Goal: Task Accomplishment & Management: Use online tool/utility

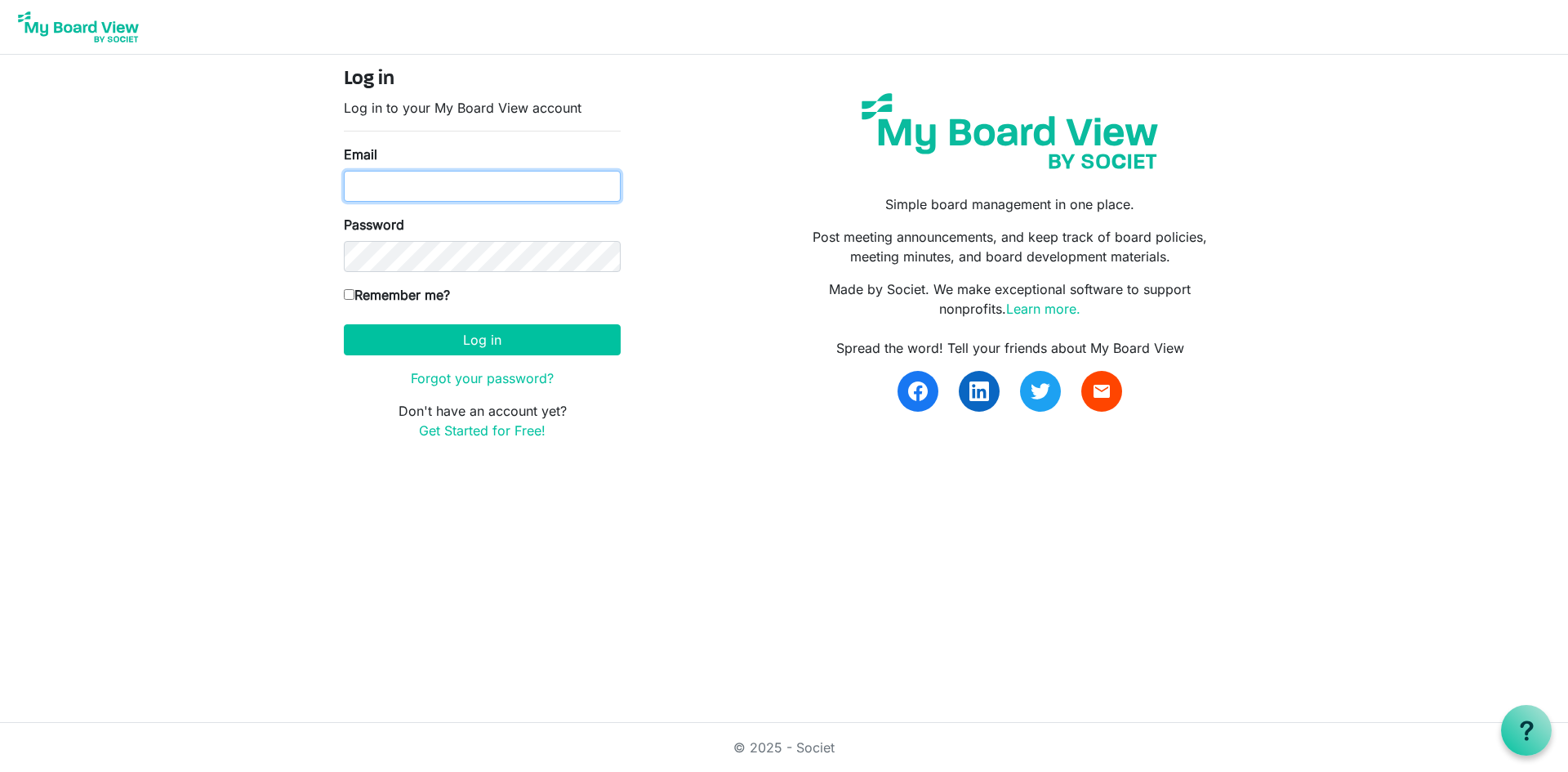
click at [430, 175] on input "Email" at bounding box center [482, 185] width 277 height 31
type input "[PERSON_NAME][EMAIL_ADDRESS][DOMAIN_NAME]"
click at [344, 324] on button "Log in" at bounding box center [482, 339] width 277 height 31
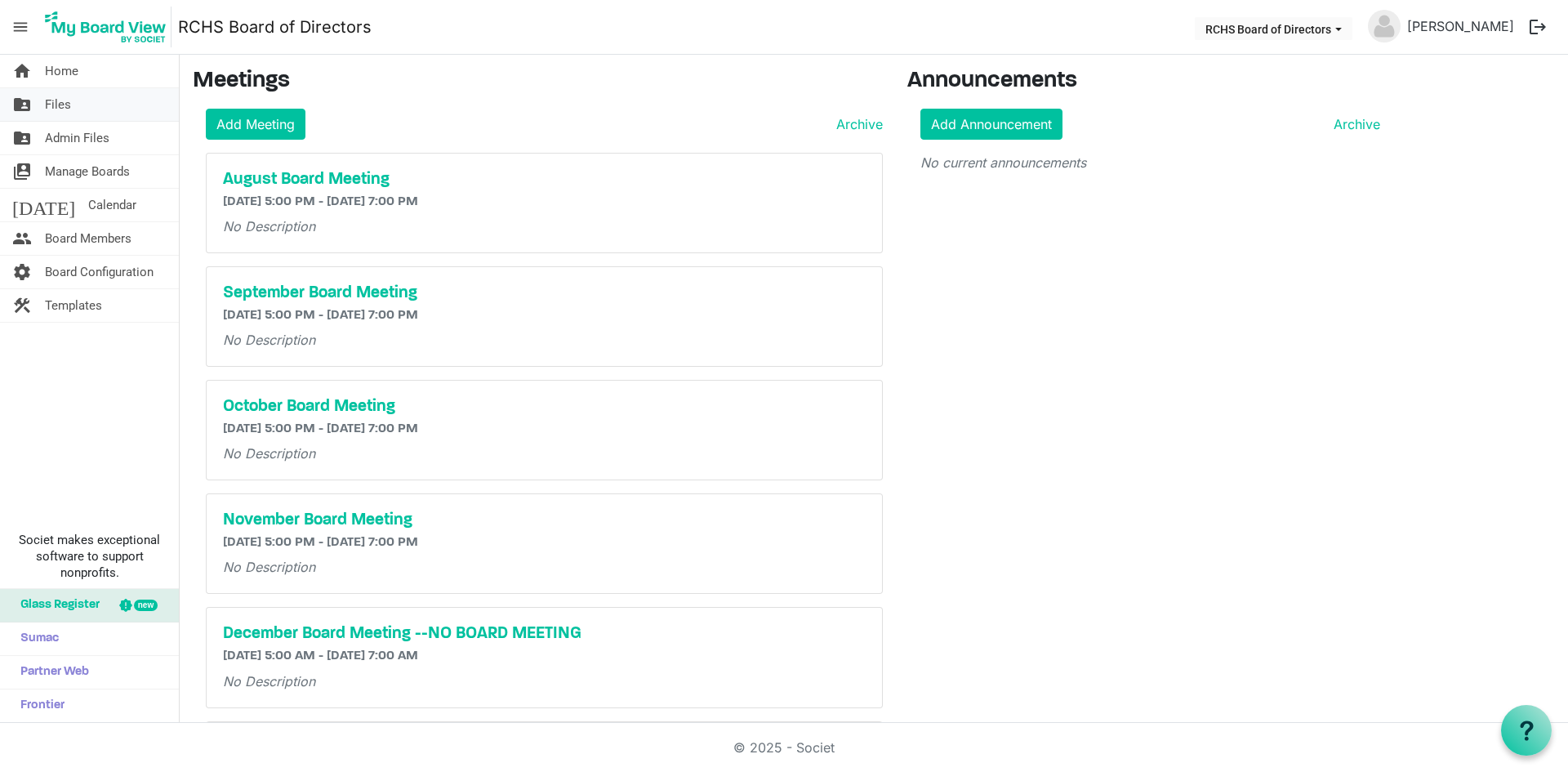
click at [91, 108] on link "folder_shared Files" at bounding box center [89, 104] width 179 height 32
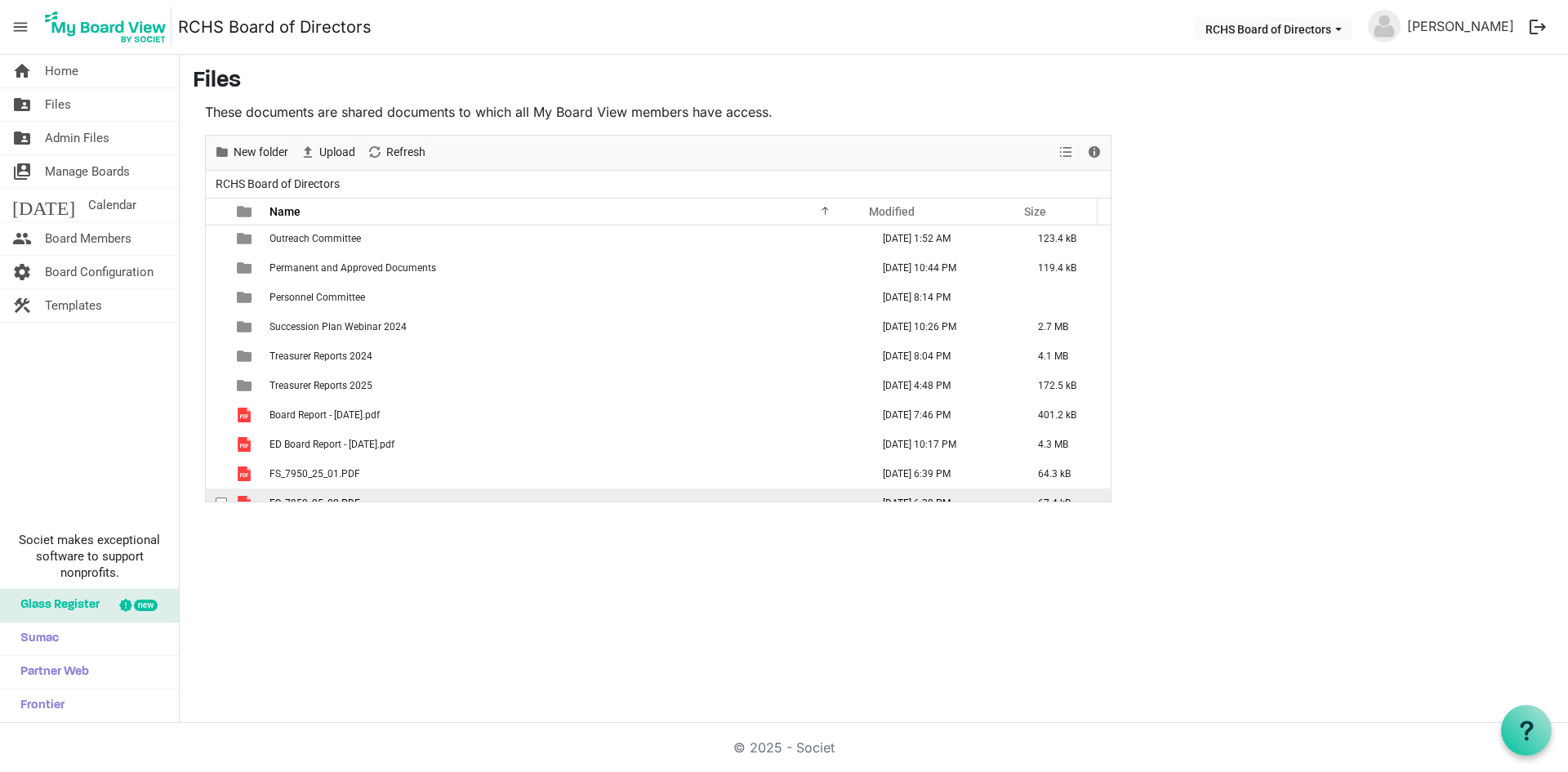
scroll to position [612, 0]
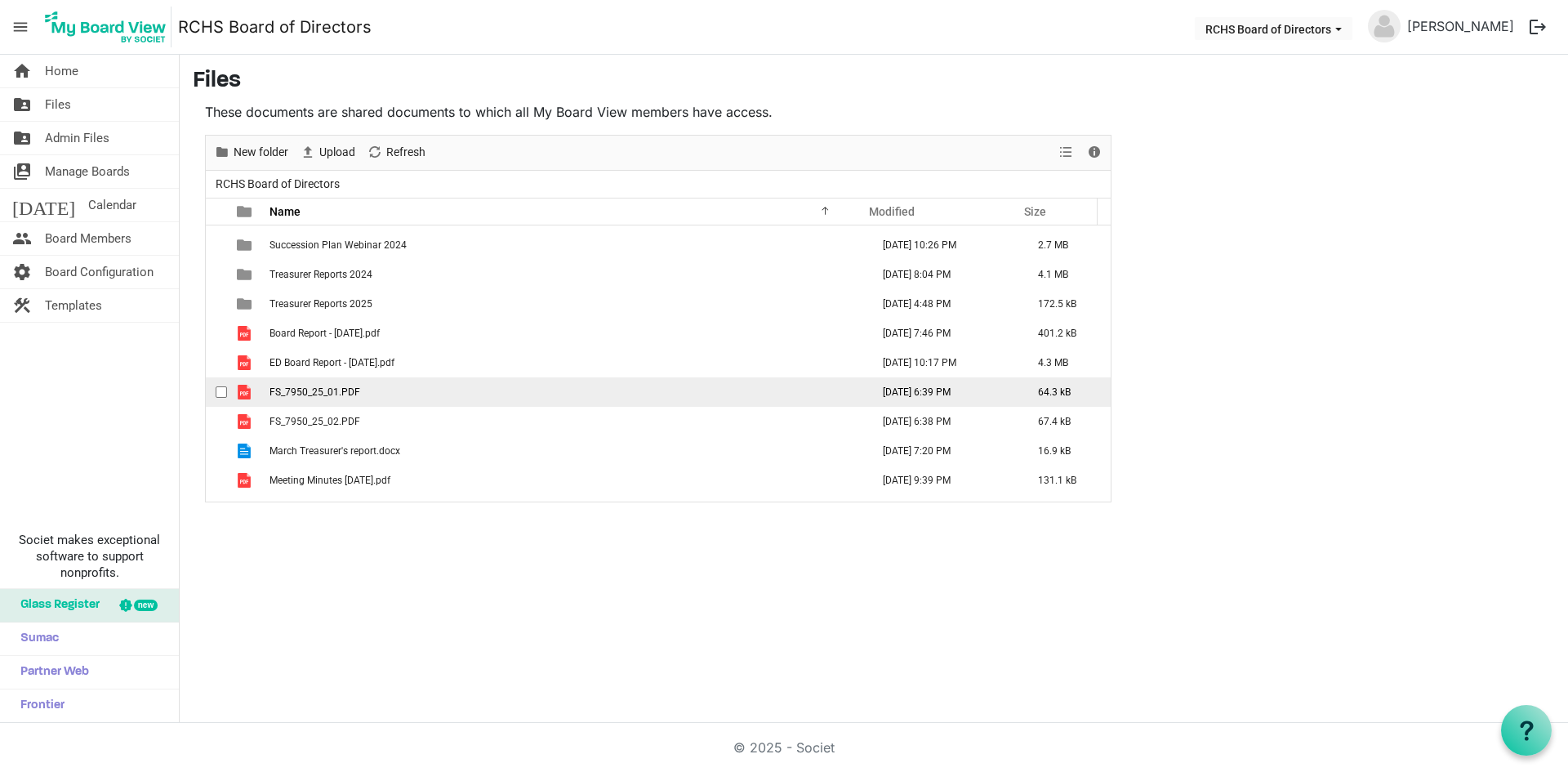
click at [220, 391] on span "checkbox" at bounding box center [221, 392] width 12 height 12
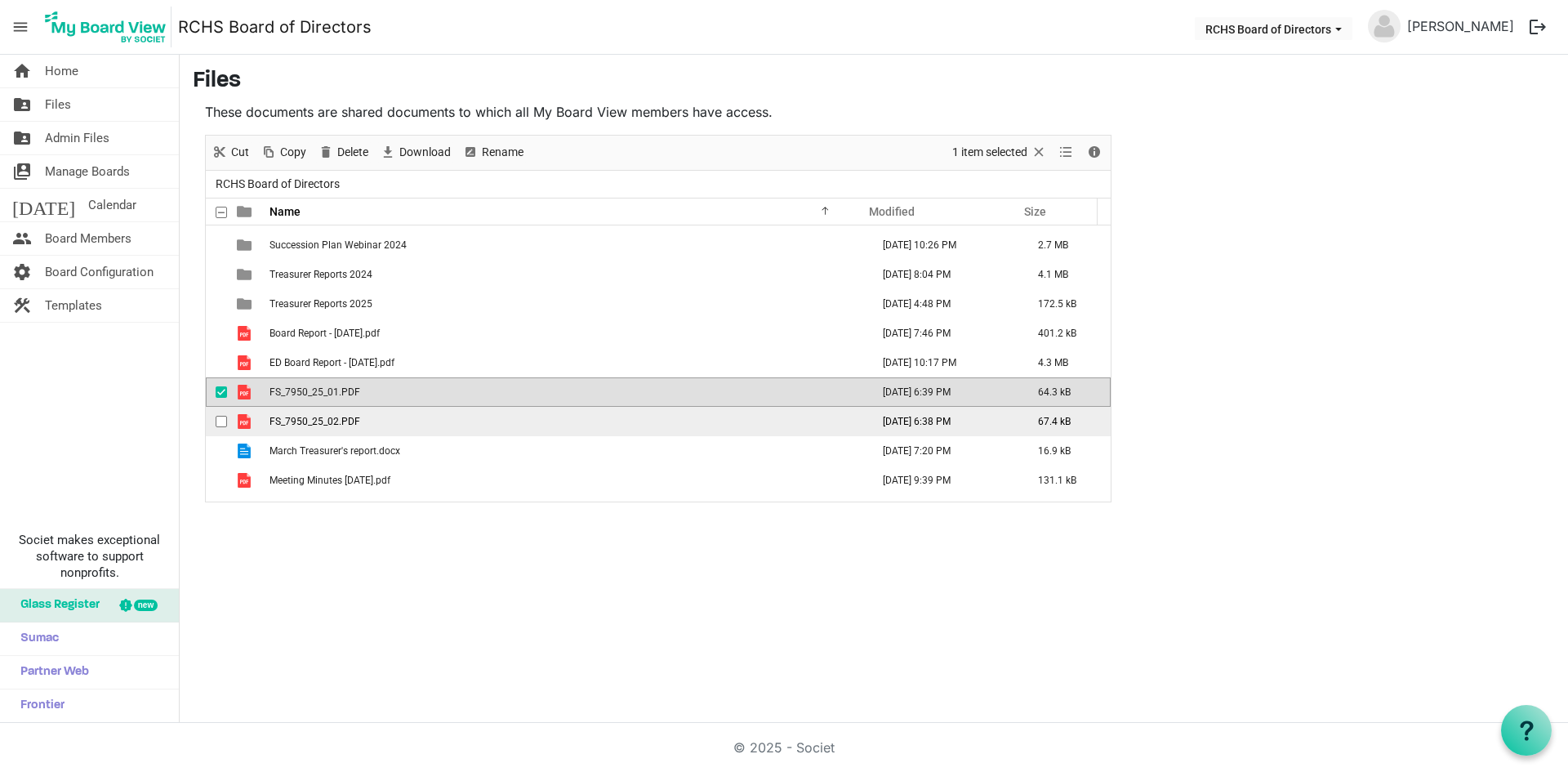
click at [219, 421] on span "checkbox" at bounding box center [221, 421] width 12 height 12
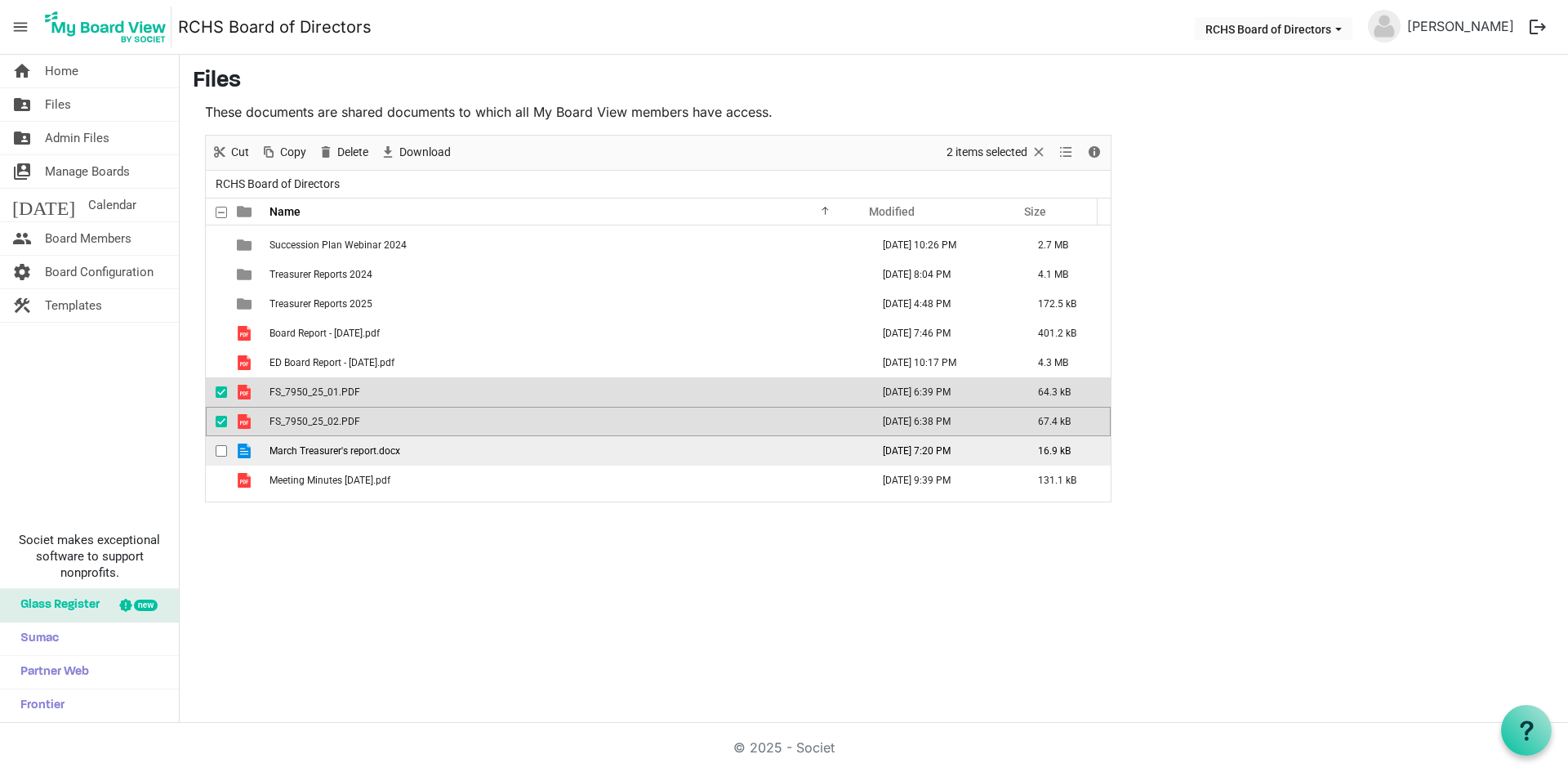
click at [218, 452] on span "checkbox" at bounding box center [221, 451] width 12 height 12
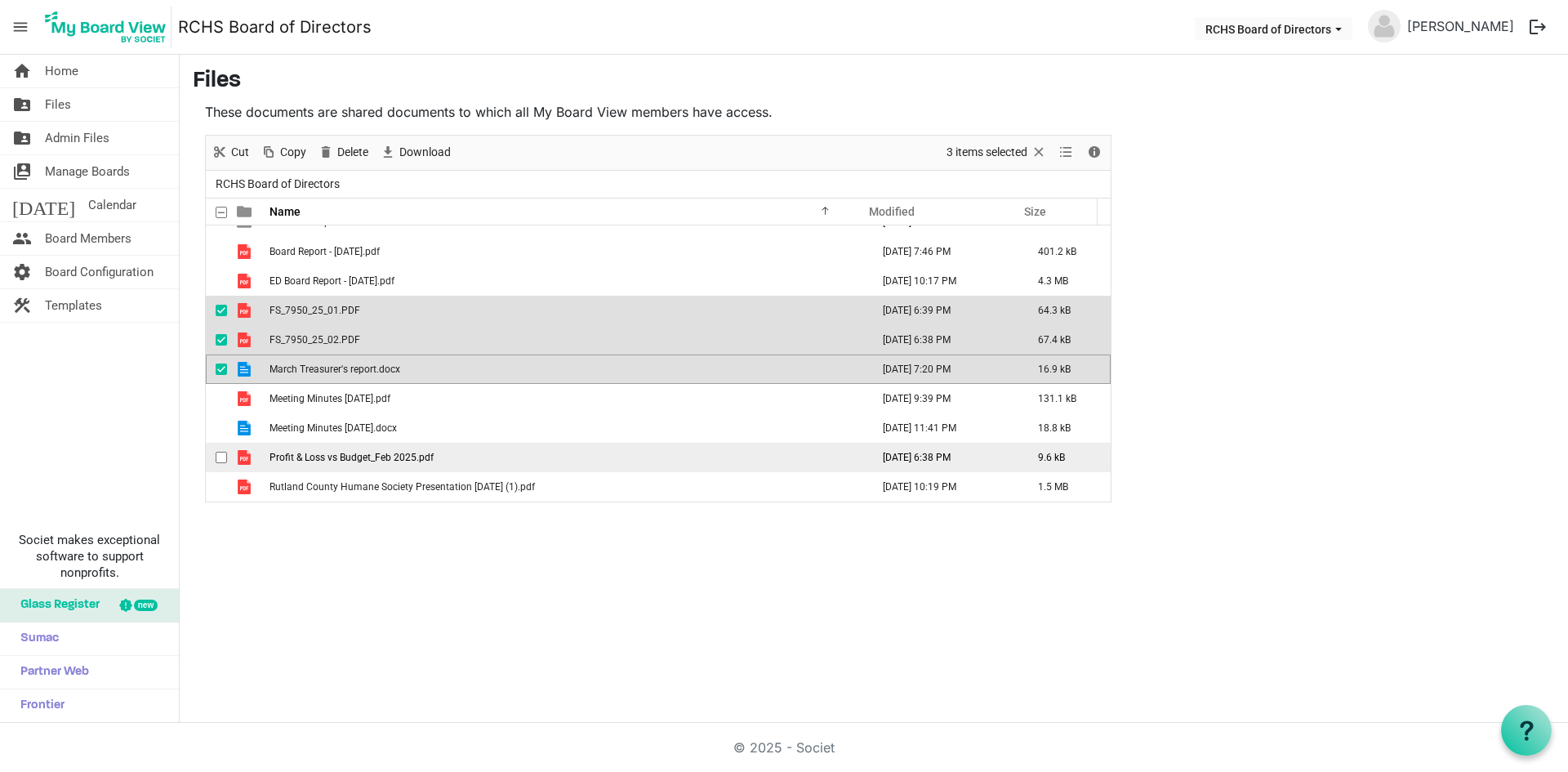
click at [219, 453] on span "checkbox" at bounding box center [221, 458] width 12 height 12
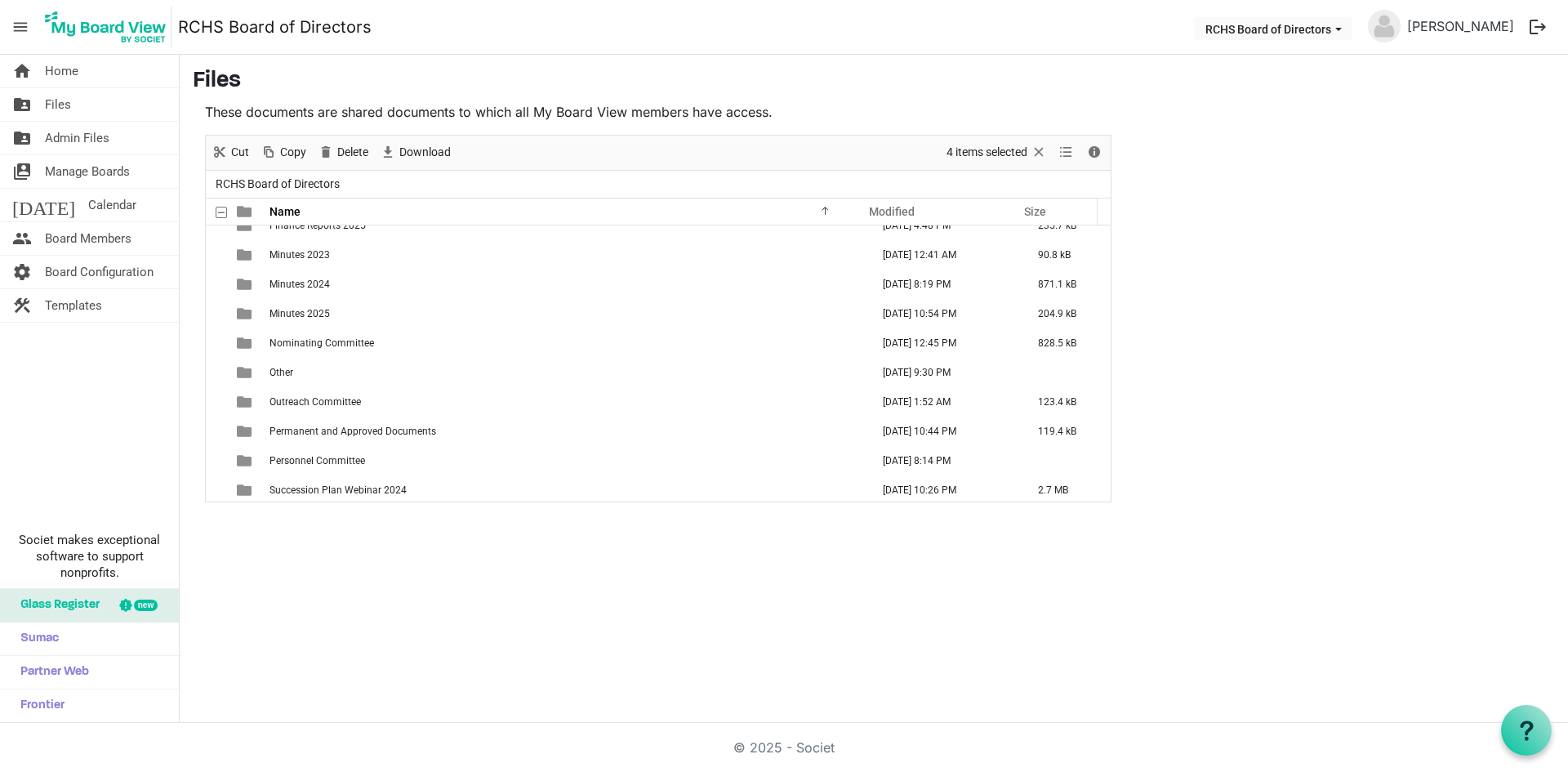
scroll to position [612, 0]
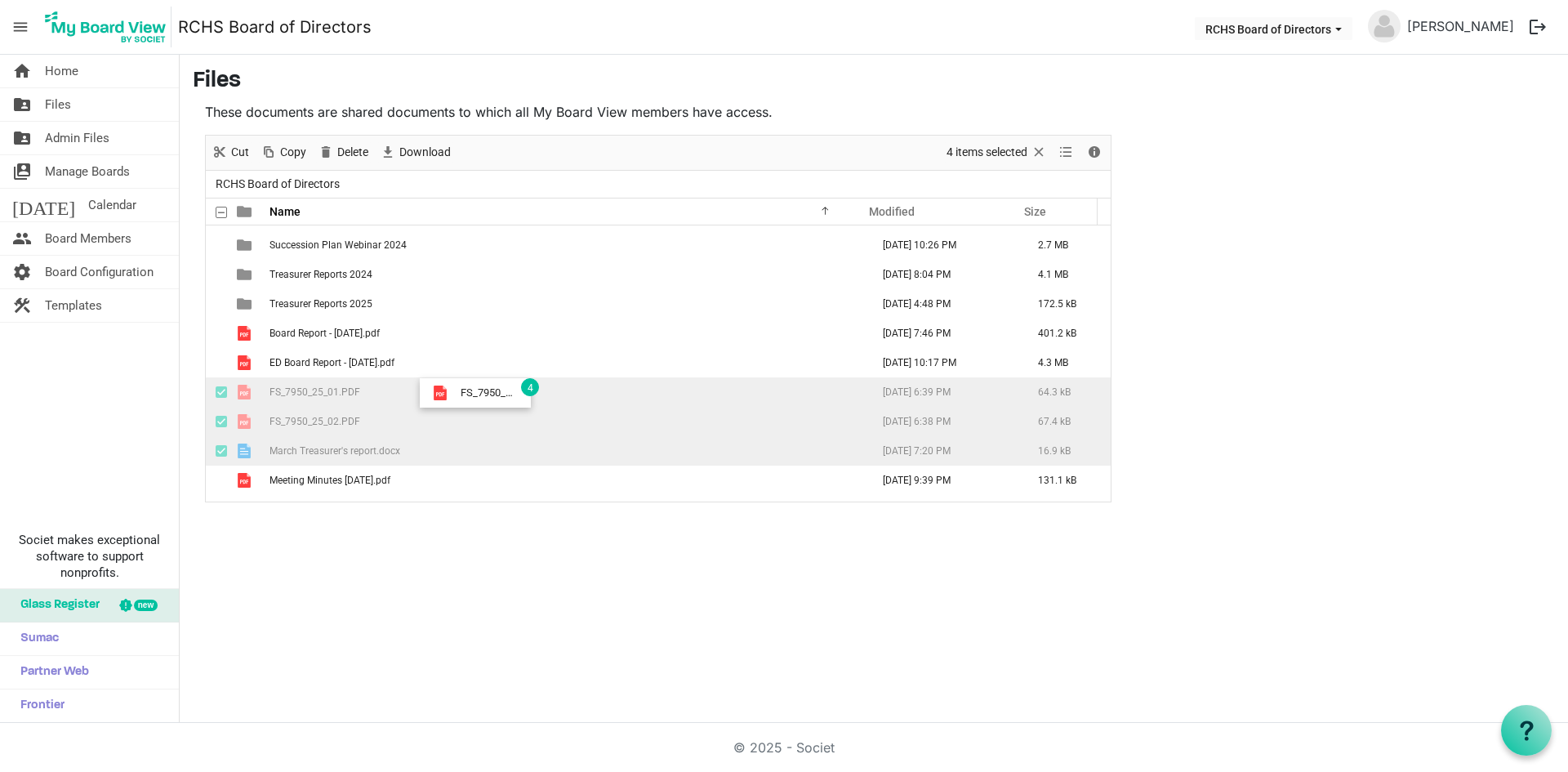
drag, startPoint x: 369, startPoint y: 400, endPoint x: 455, endPoint y: 392, distance: 86.4
click at [455, 392] on td "FS_7950_25_01.PDF" at bounding box center [564, 391] width 601 height 29
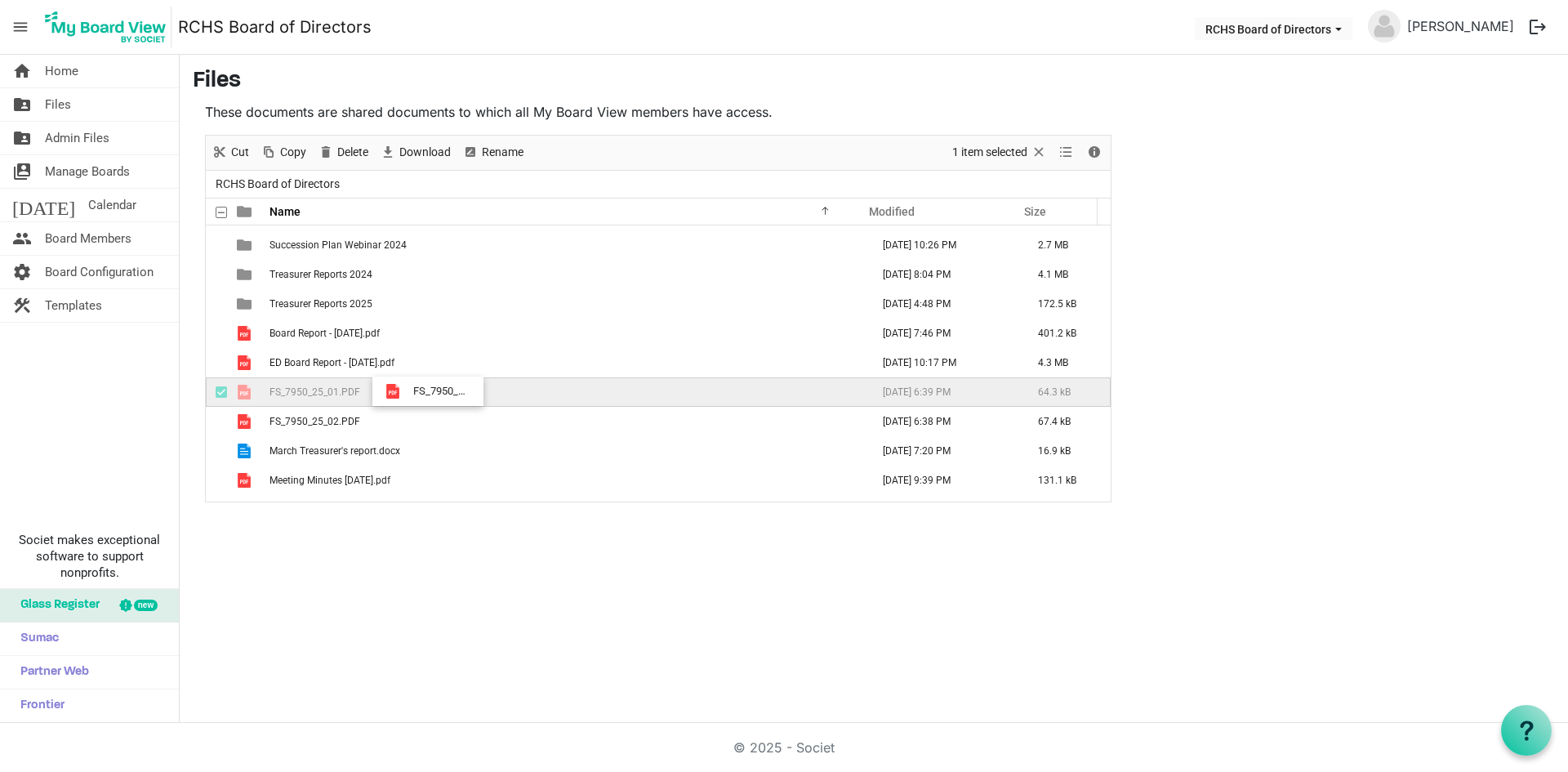
drag, startPoint x: 373, startPoint y: 401, endPoint x: 408, endPoint y: 391, distance: 36.4
click at [408, 391] on td "FS_7950_25_01.PDF" at bounding box center [564, 391] width 601 height 29
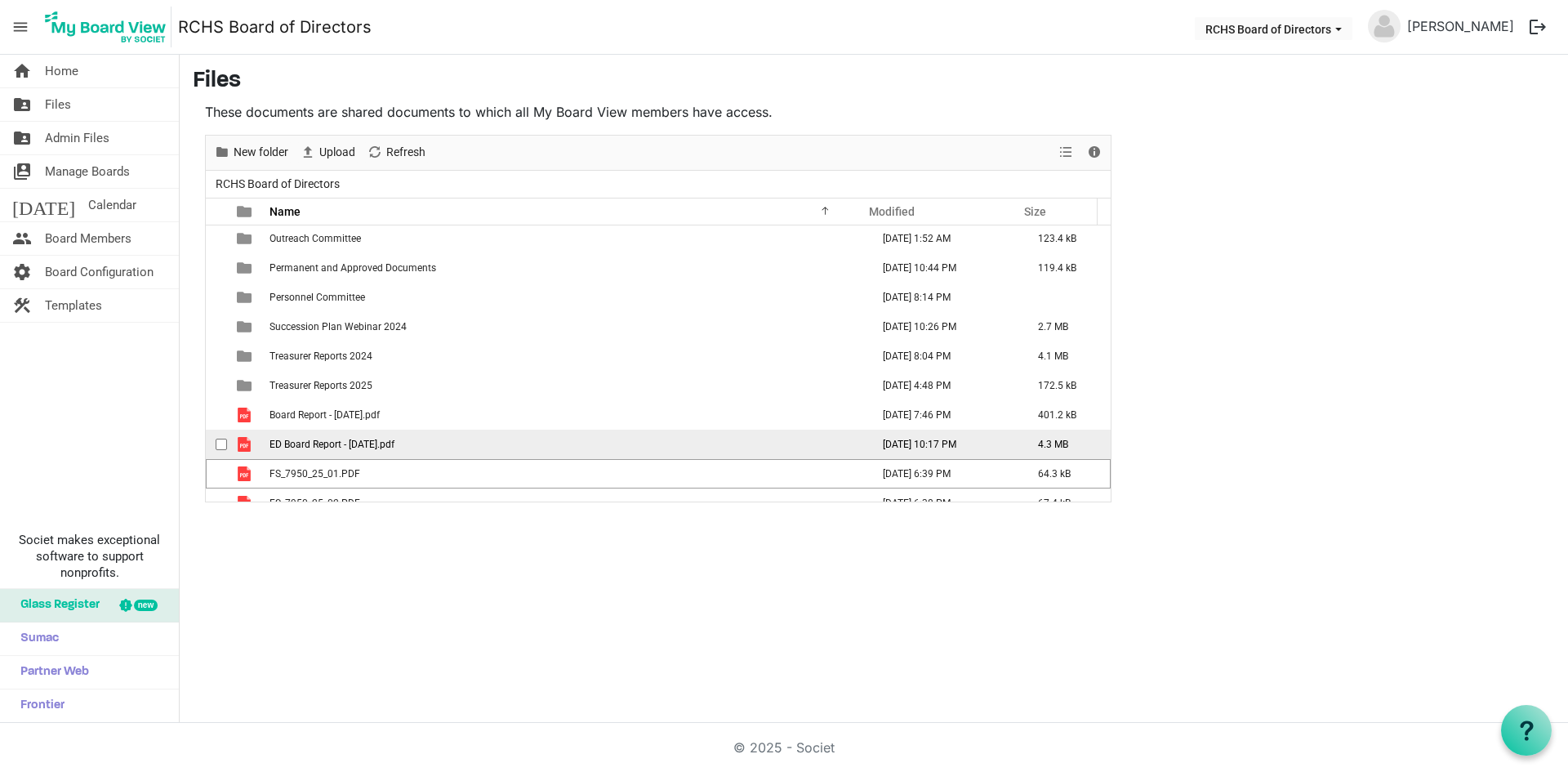
scroll to position [694, 0]
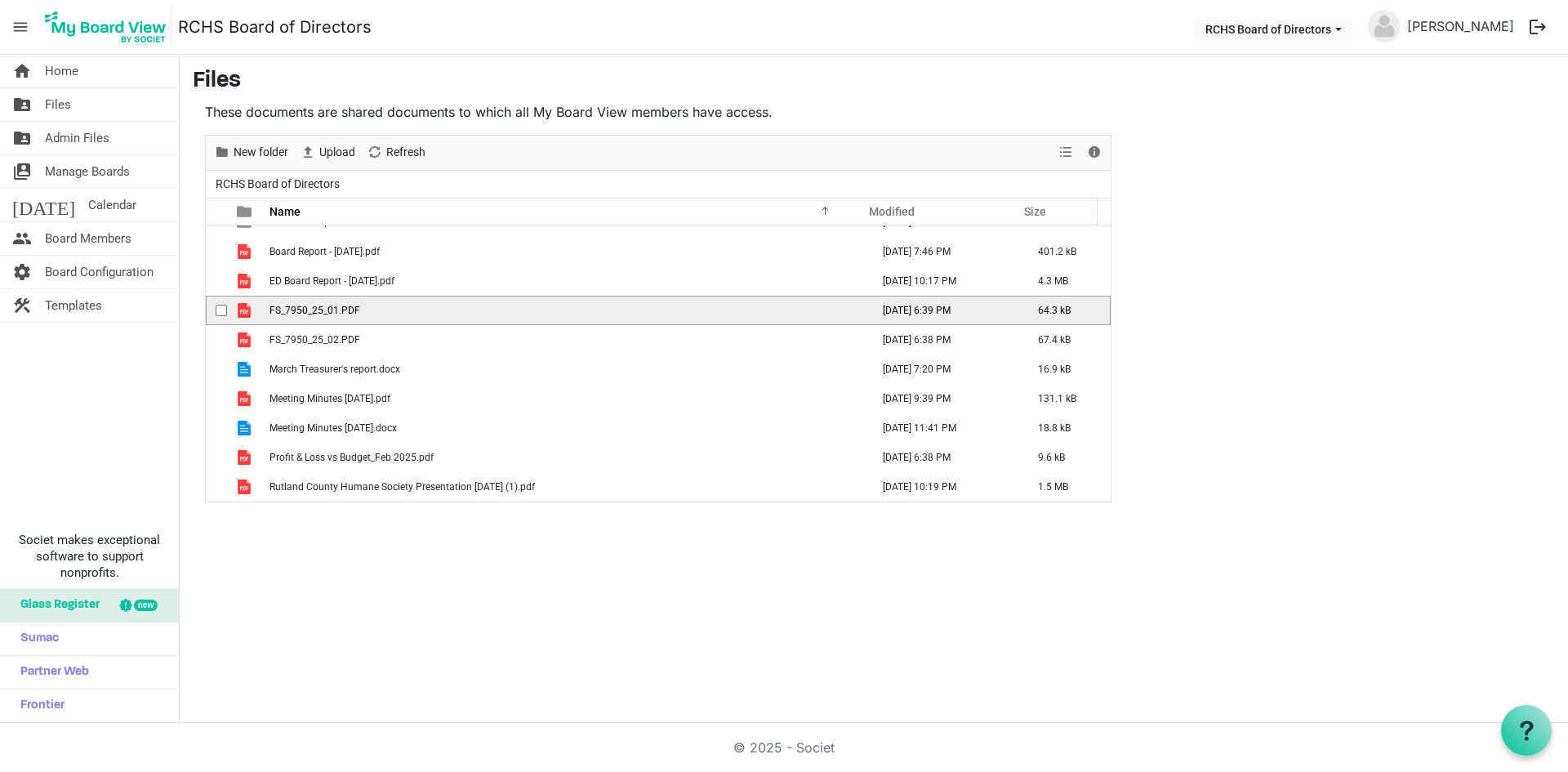
click at [221, 307] on span "checkbox" at bounding box center [221, 311] width 12 height 12
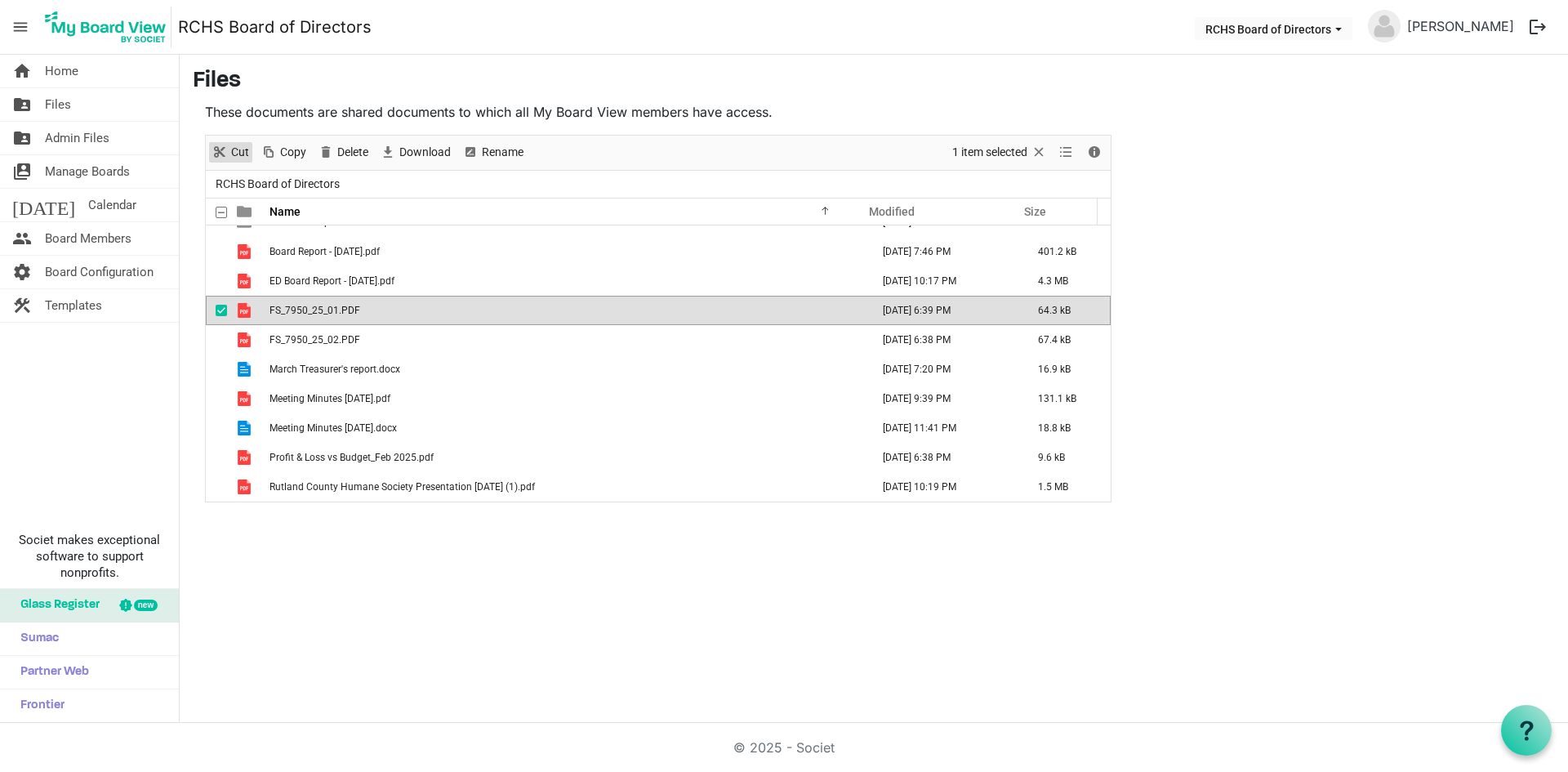
click at [235, 154] on span "Cut" at bounding box center [240, 152] width 22 height 21
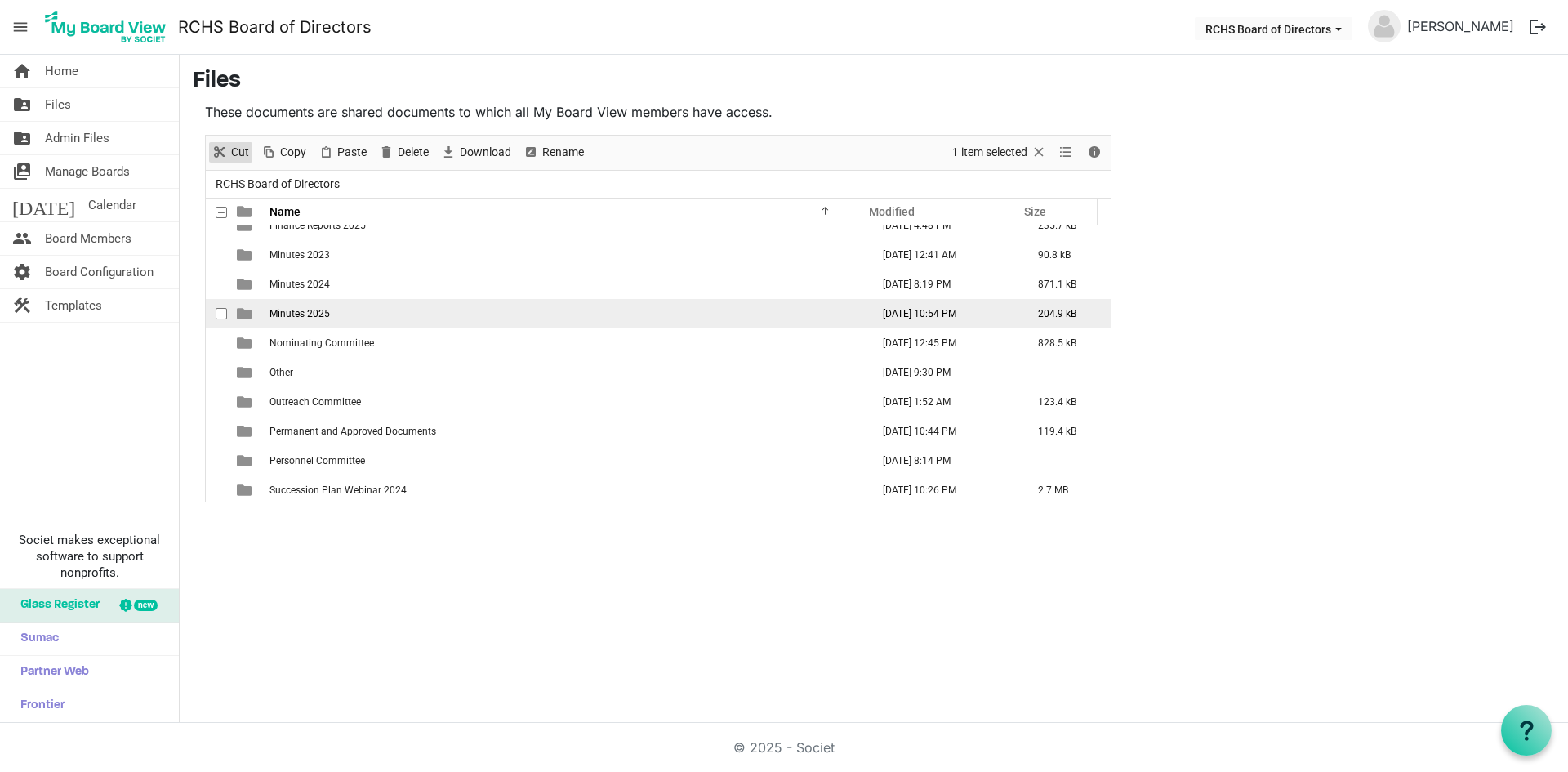
scroll to position [204, 0]
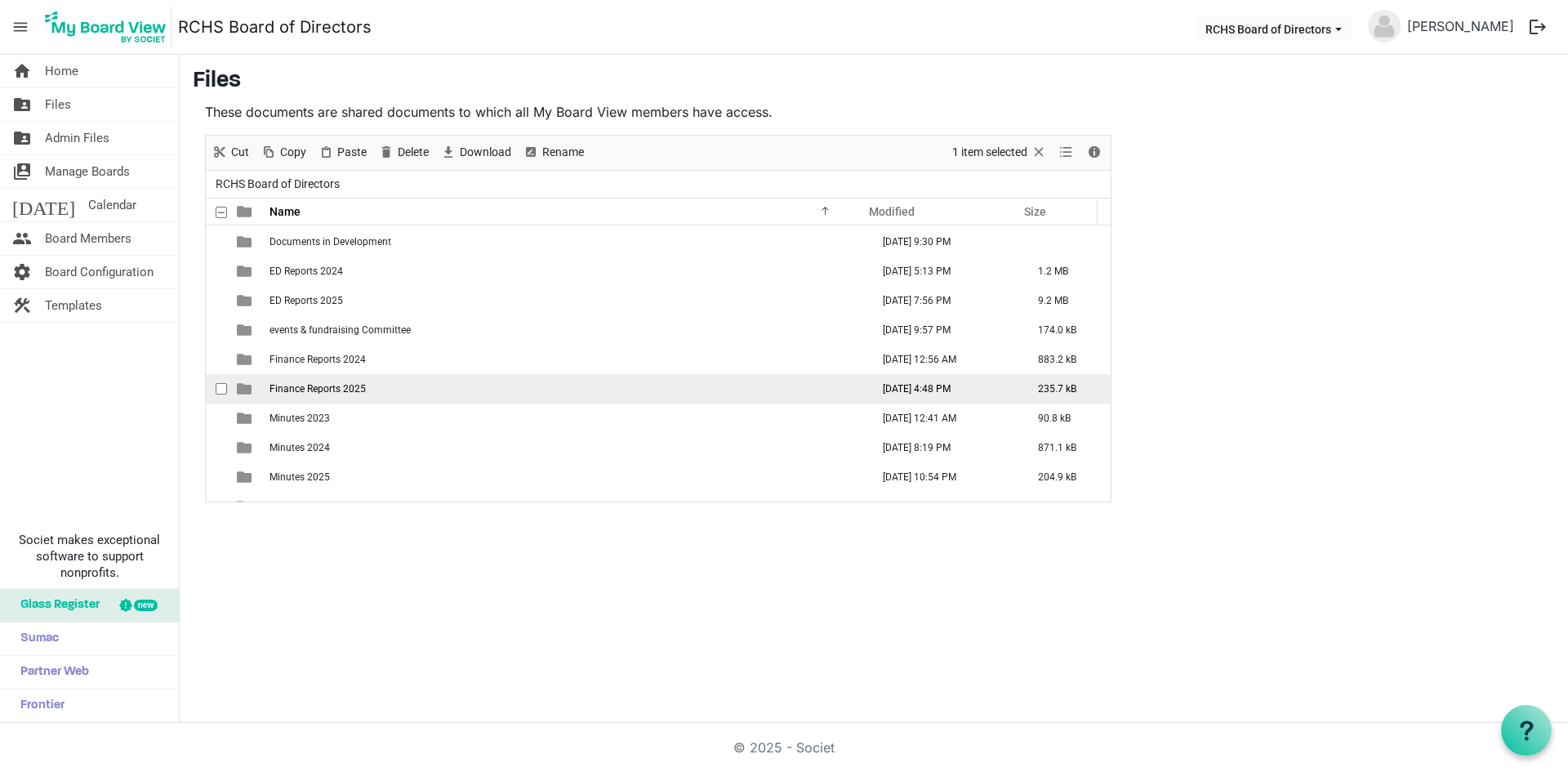
click at [345, 388] on span "Finance Reports 2025" at bounding box center [317, 389] width 96 height 12
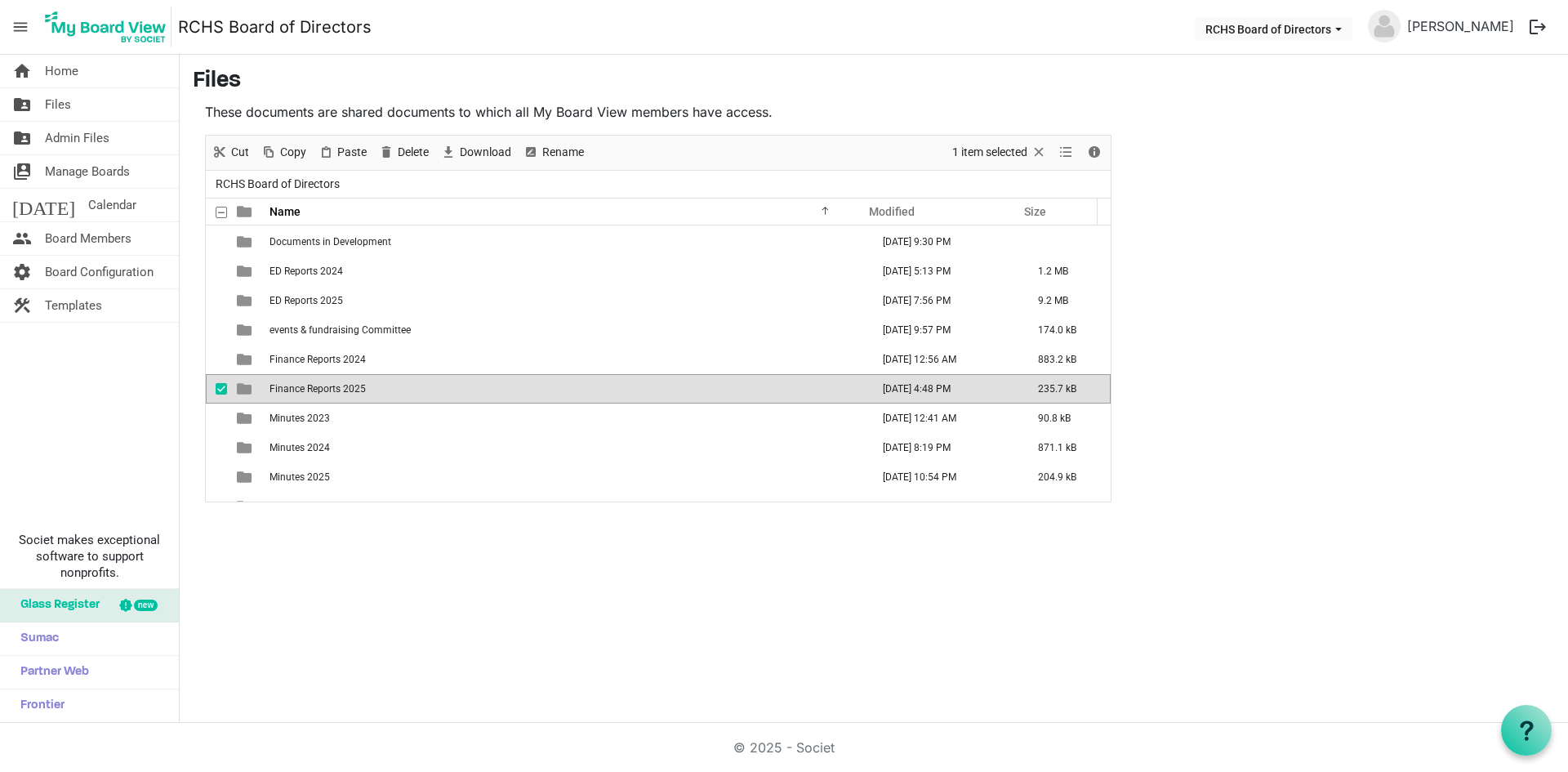
click at [345, 388] on span "Finance Reports 2025" at bounding box center [317, 389] width 96 height 12
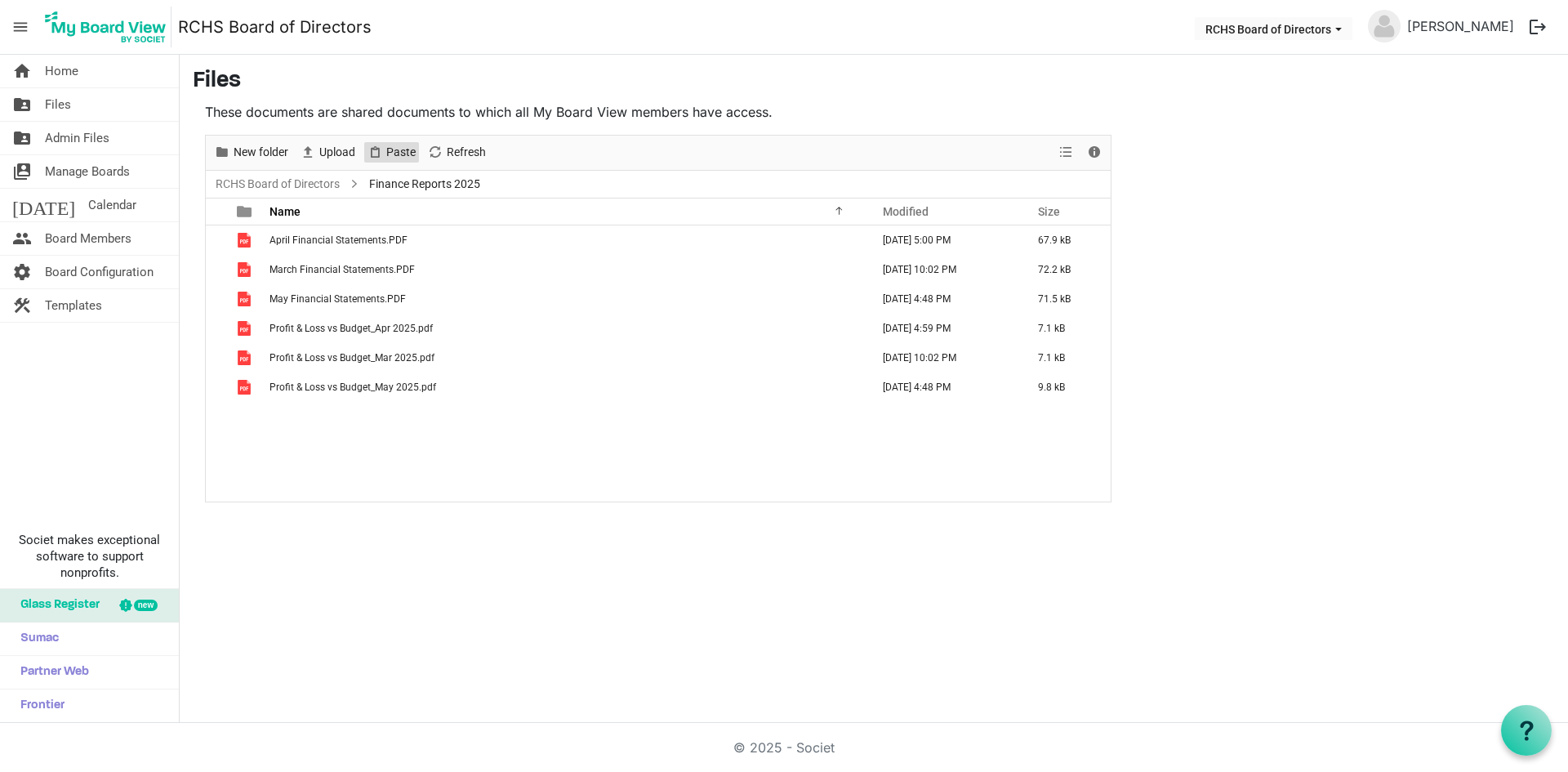
click at [400, 147] on span "Paste" at bounding box center [401, 152] width 32 height 21
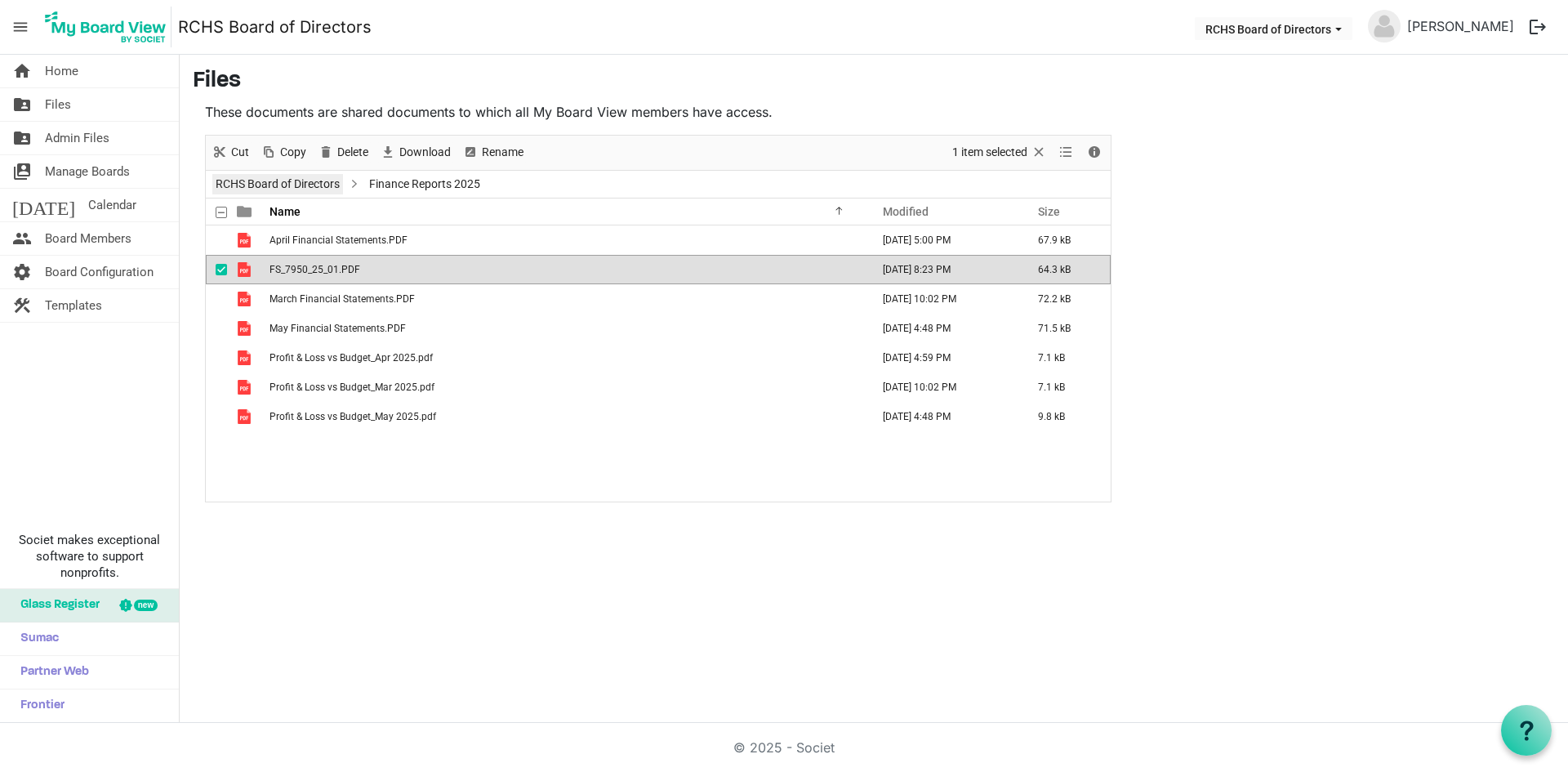
click at [279, 176] on link "RCHS Board of Directors" at bounding box center [278, 184] width 130 height 21
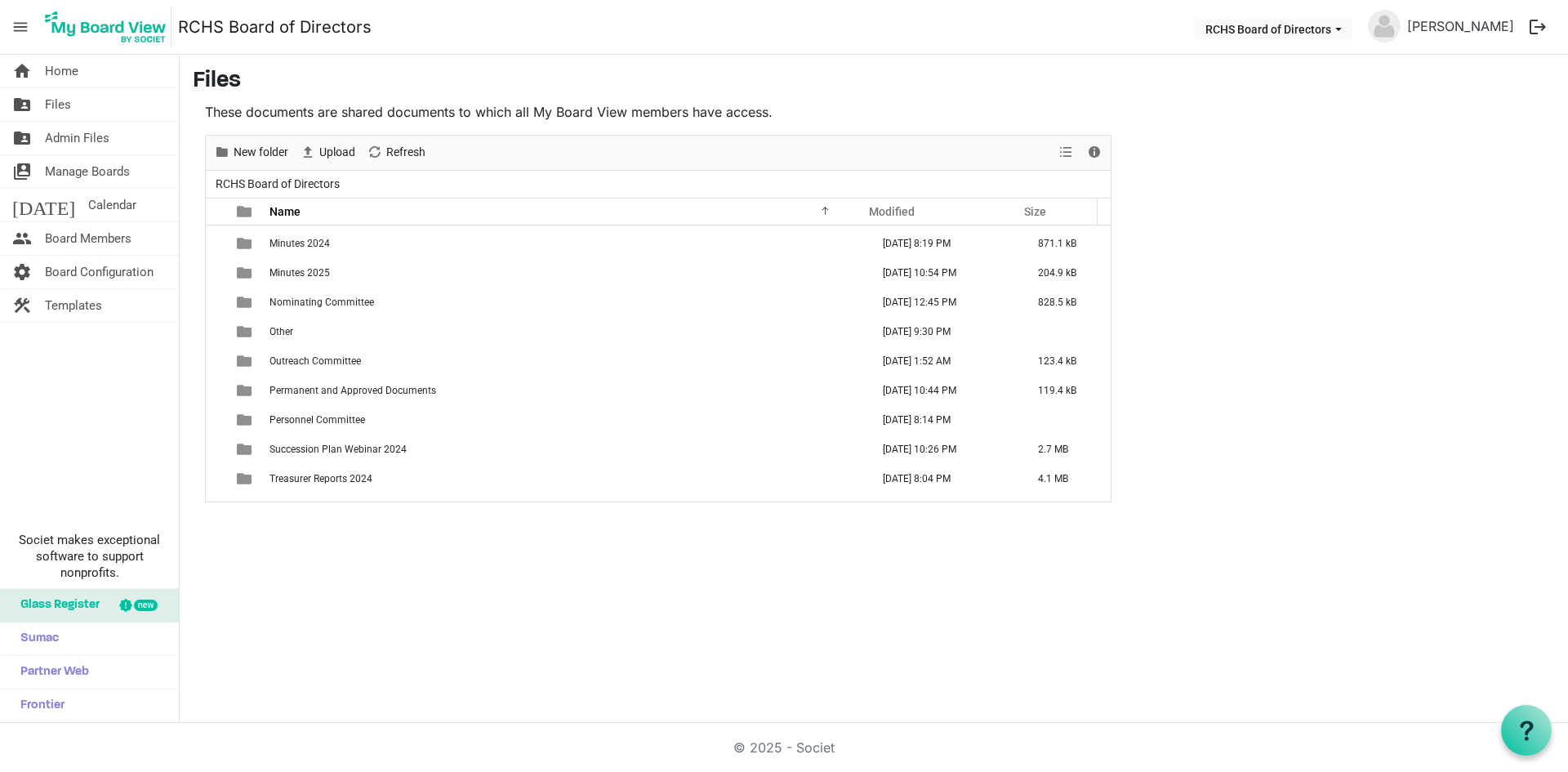
scroll to position [665, 0]
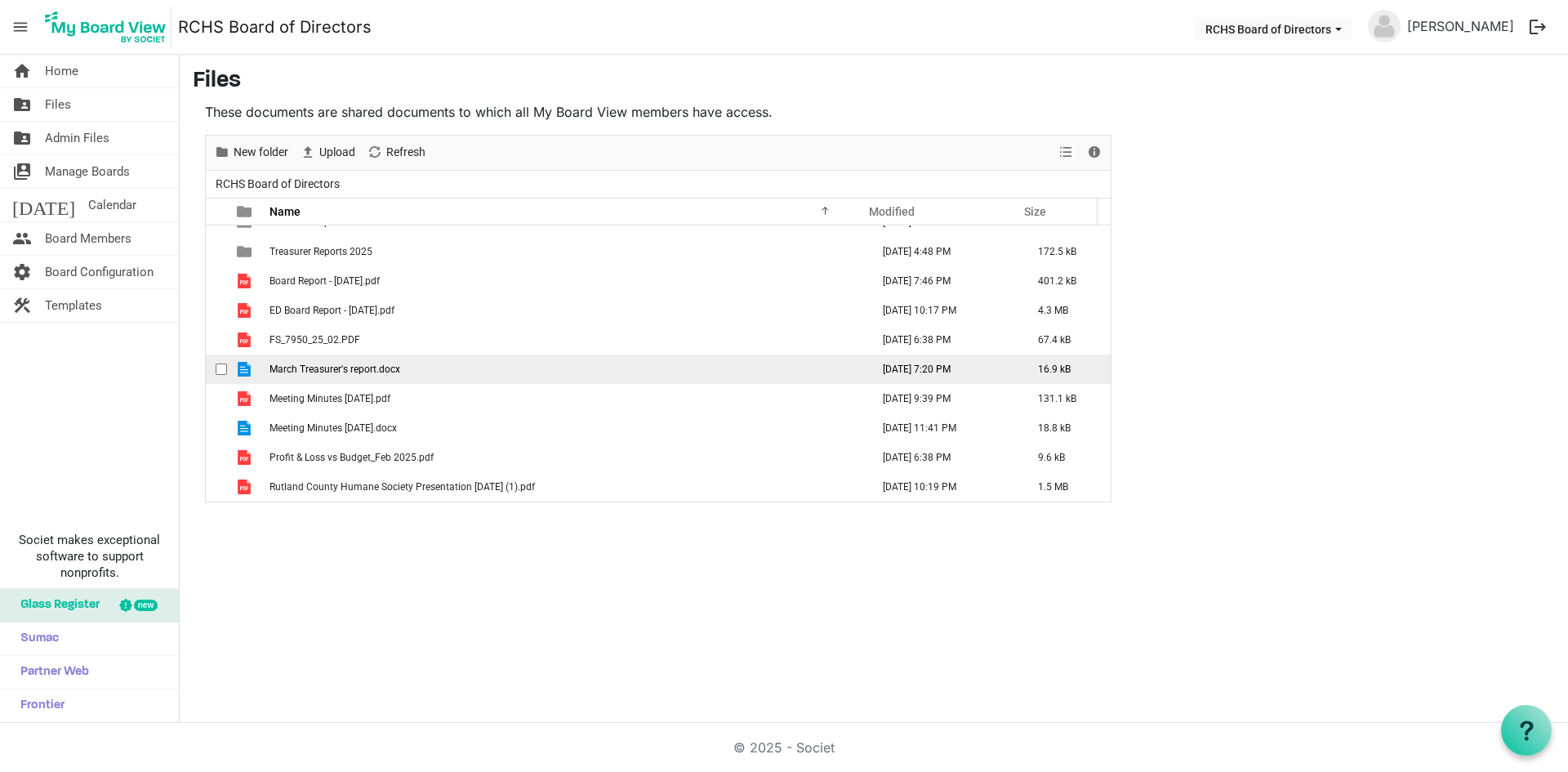
click at [218, 365] on span "checkbox" at bounding box center [221, 369] width 12 height 12
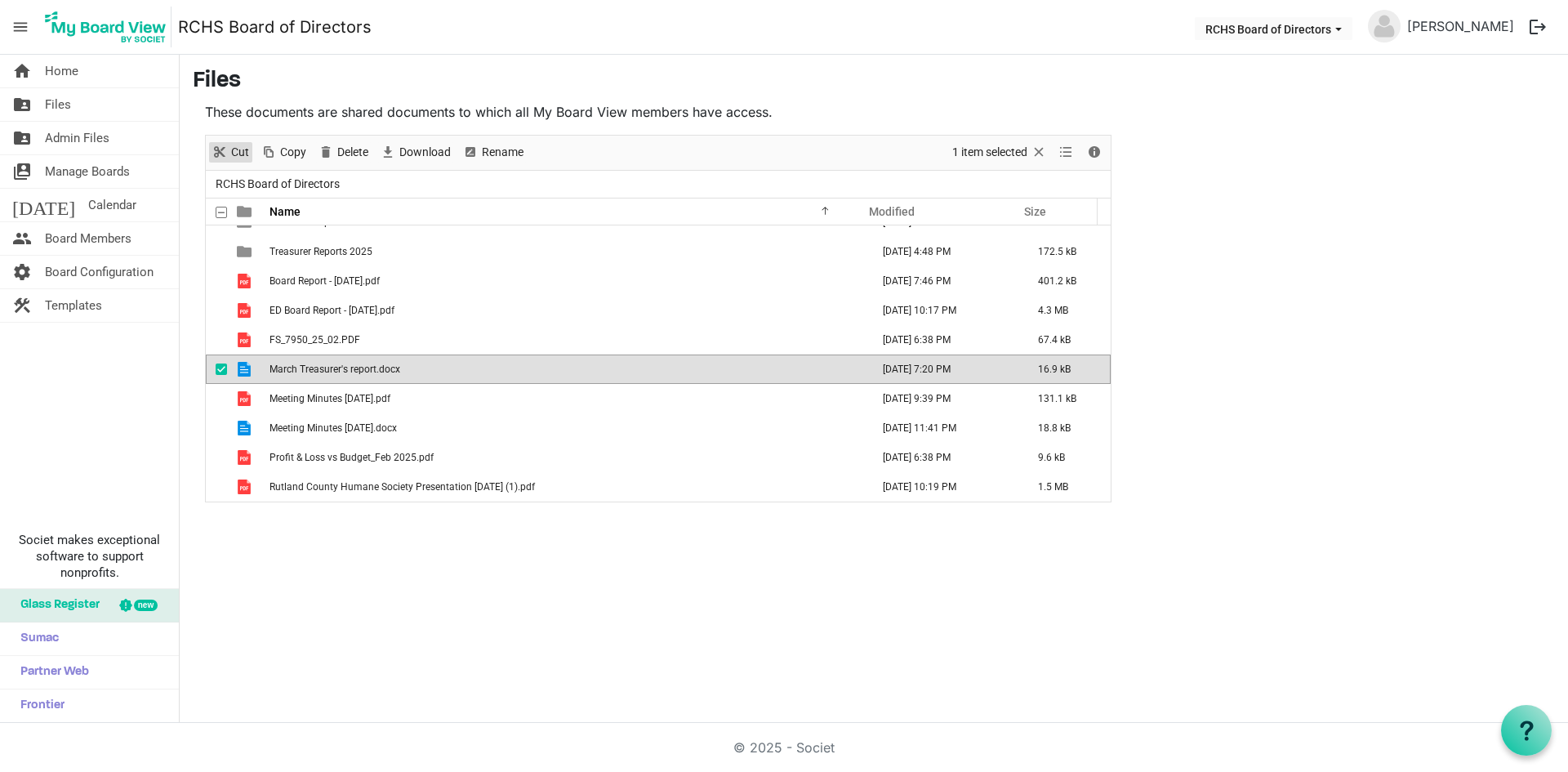
click at [242, 152] on span "Cut" at bounding box center [240, 152] width 22 height 21
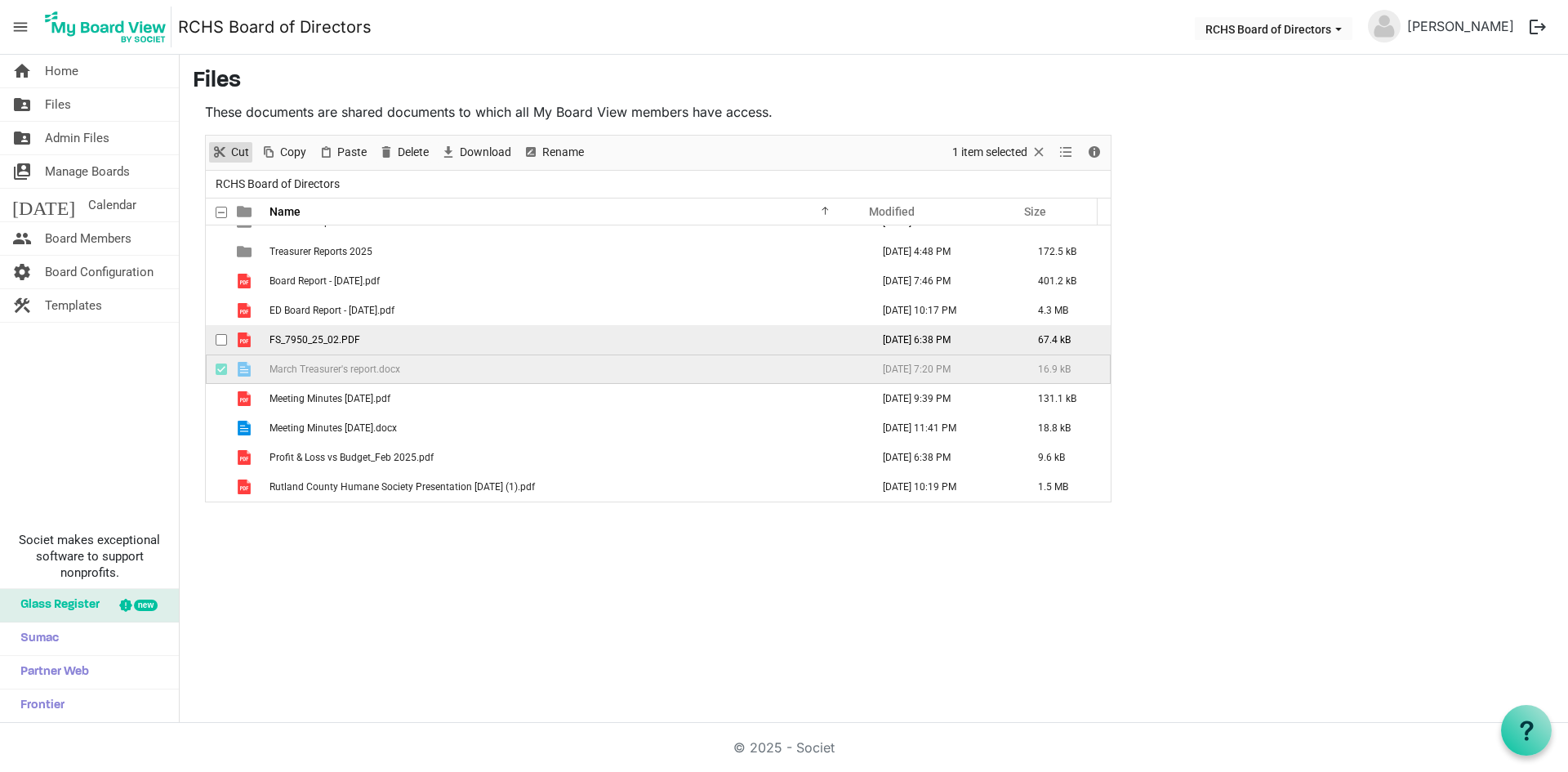
scroll to position [583, 0]
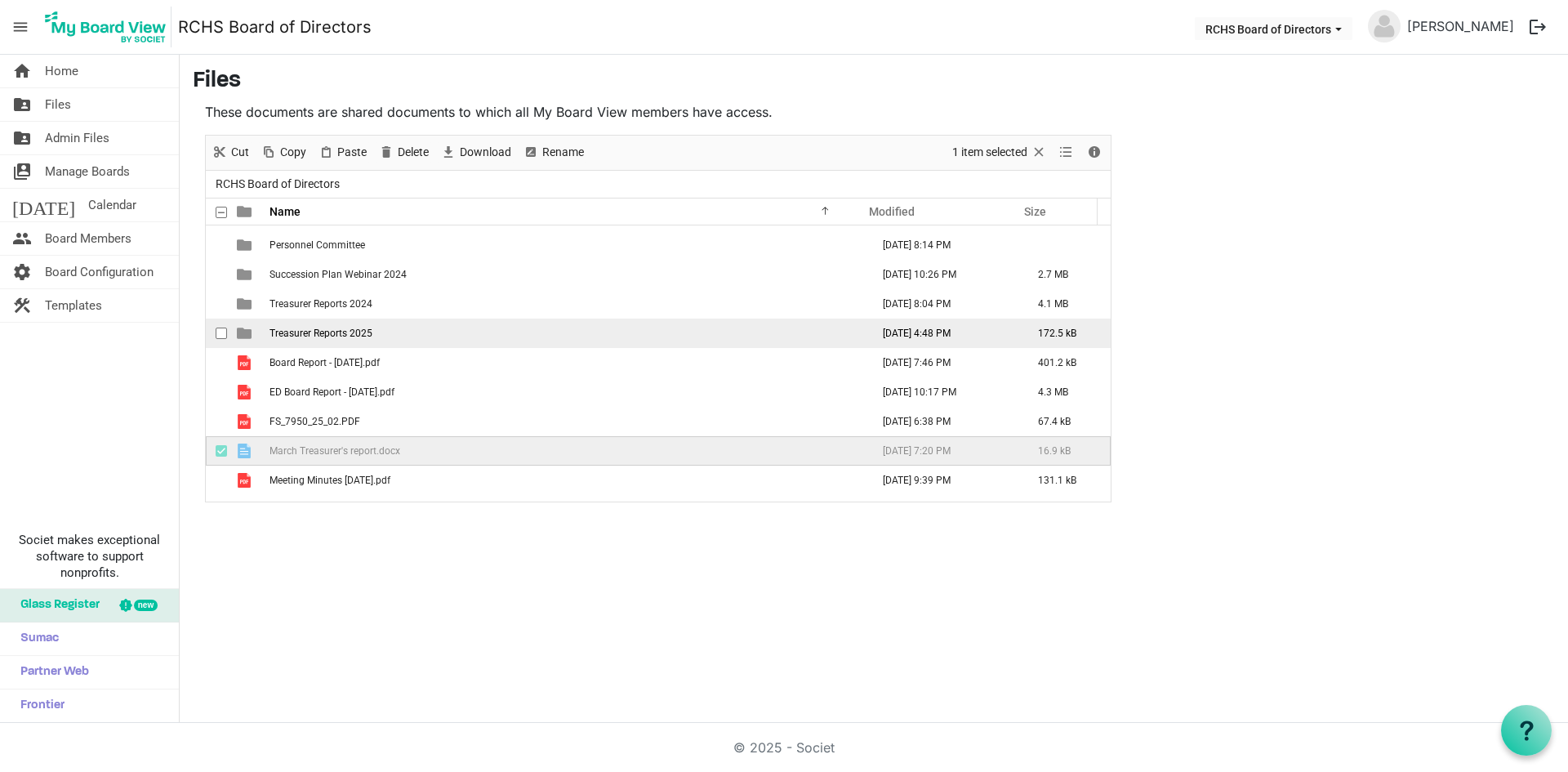
click at [336, 335] on span "Treasurer Reports 2025" at bounding box center [321, 333] width 103 height 12
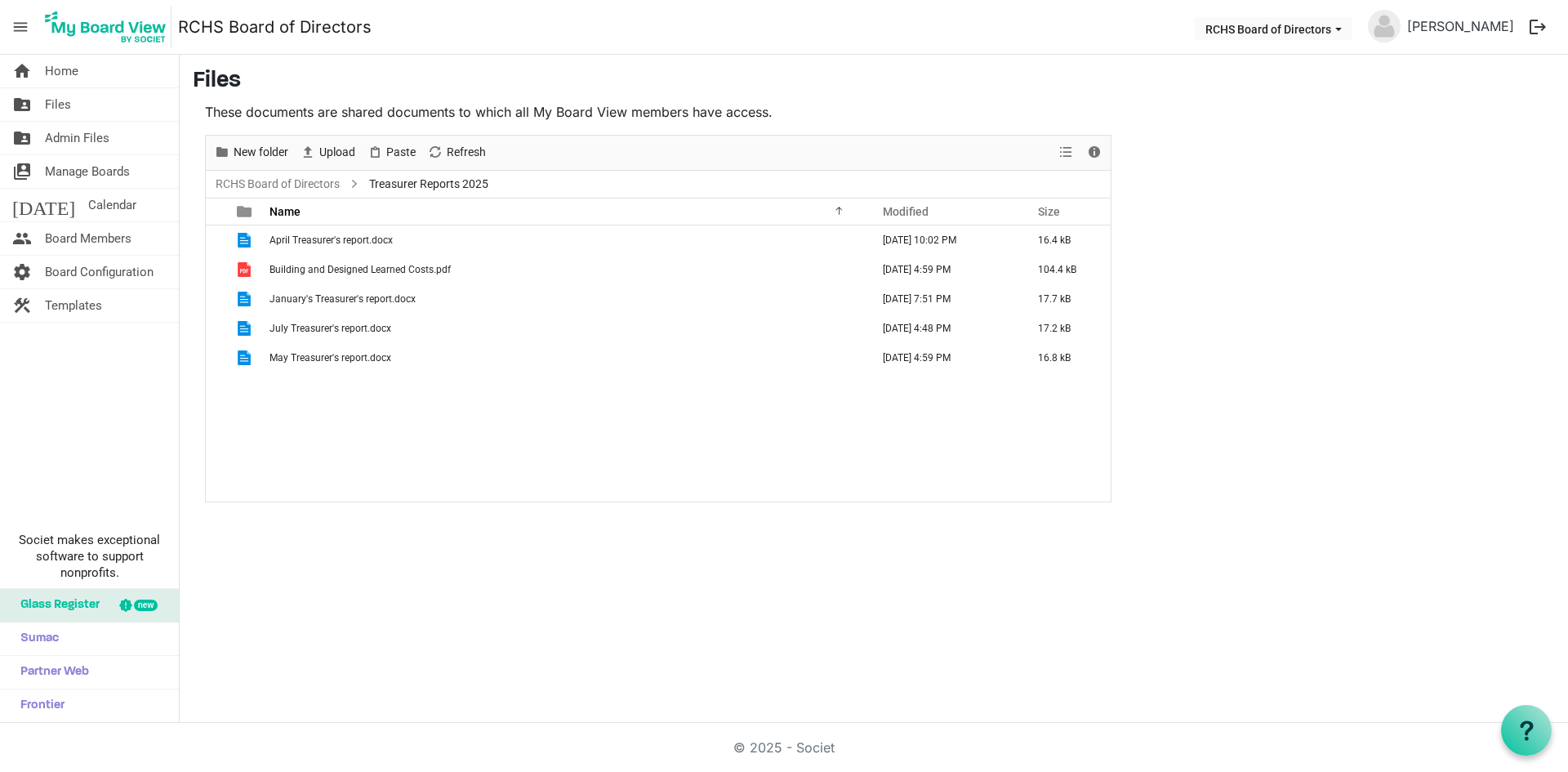
scroll to position [0, 0]
click at [404, 157] on span "Paste" at bounding box center [401, 152] width 32 height 21
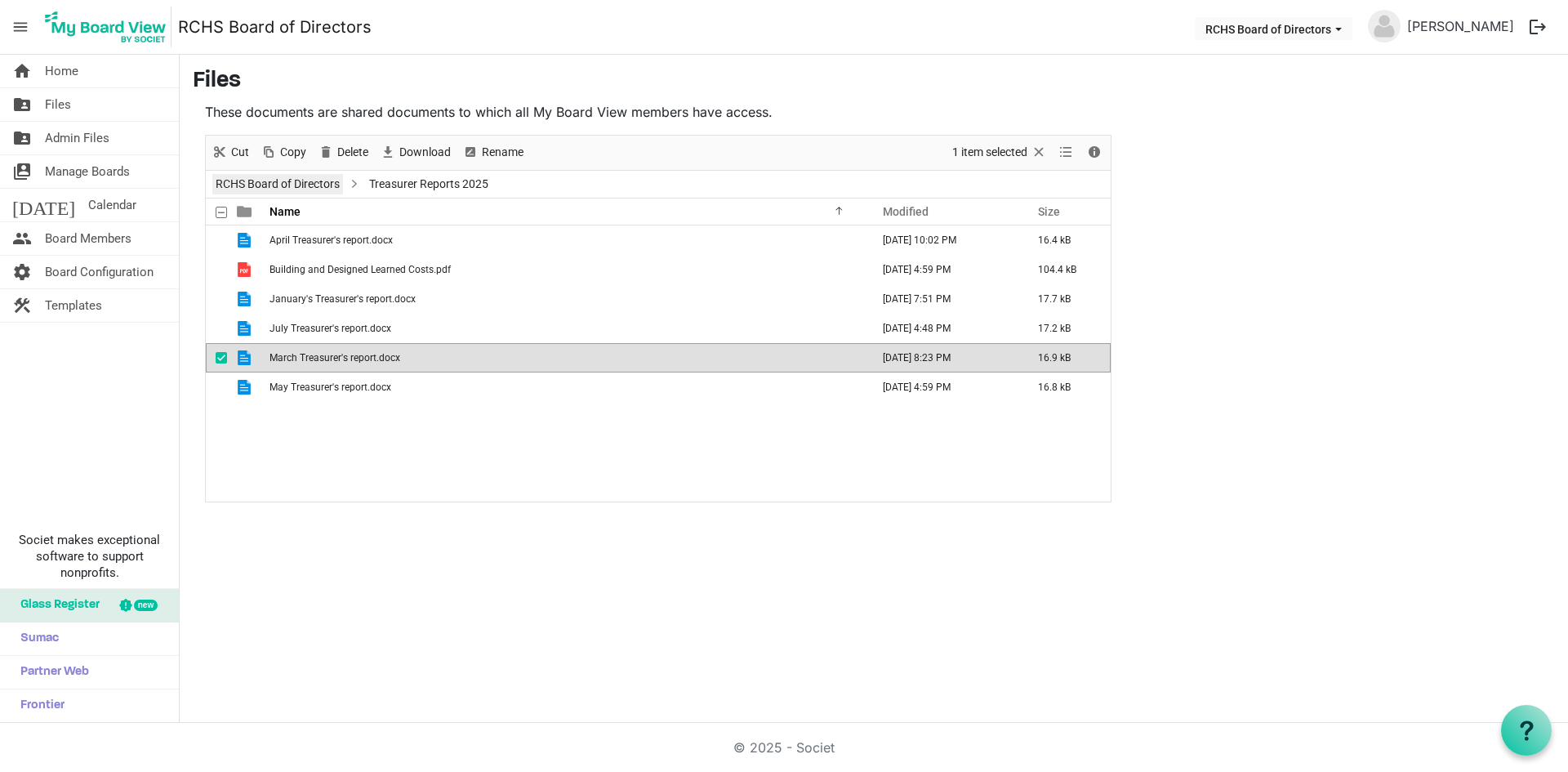
click at [314, 188] on link "RCHS Board of Directors" at bounding box center [278, 184] width 130 height 21
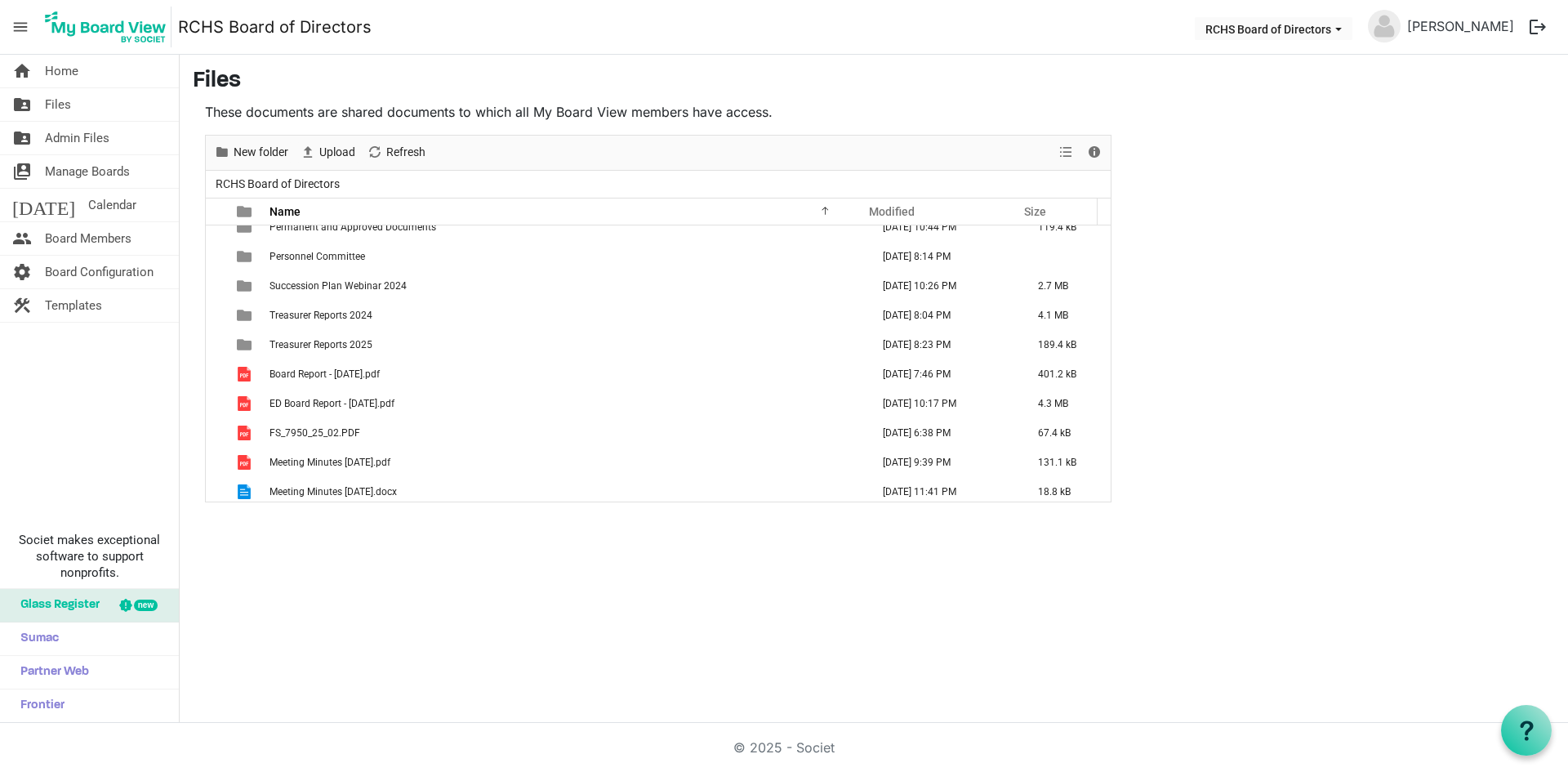
scroll to position [636, 0]
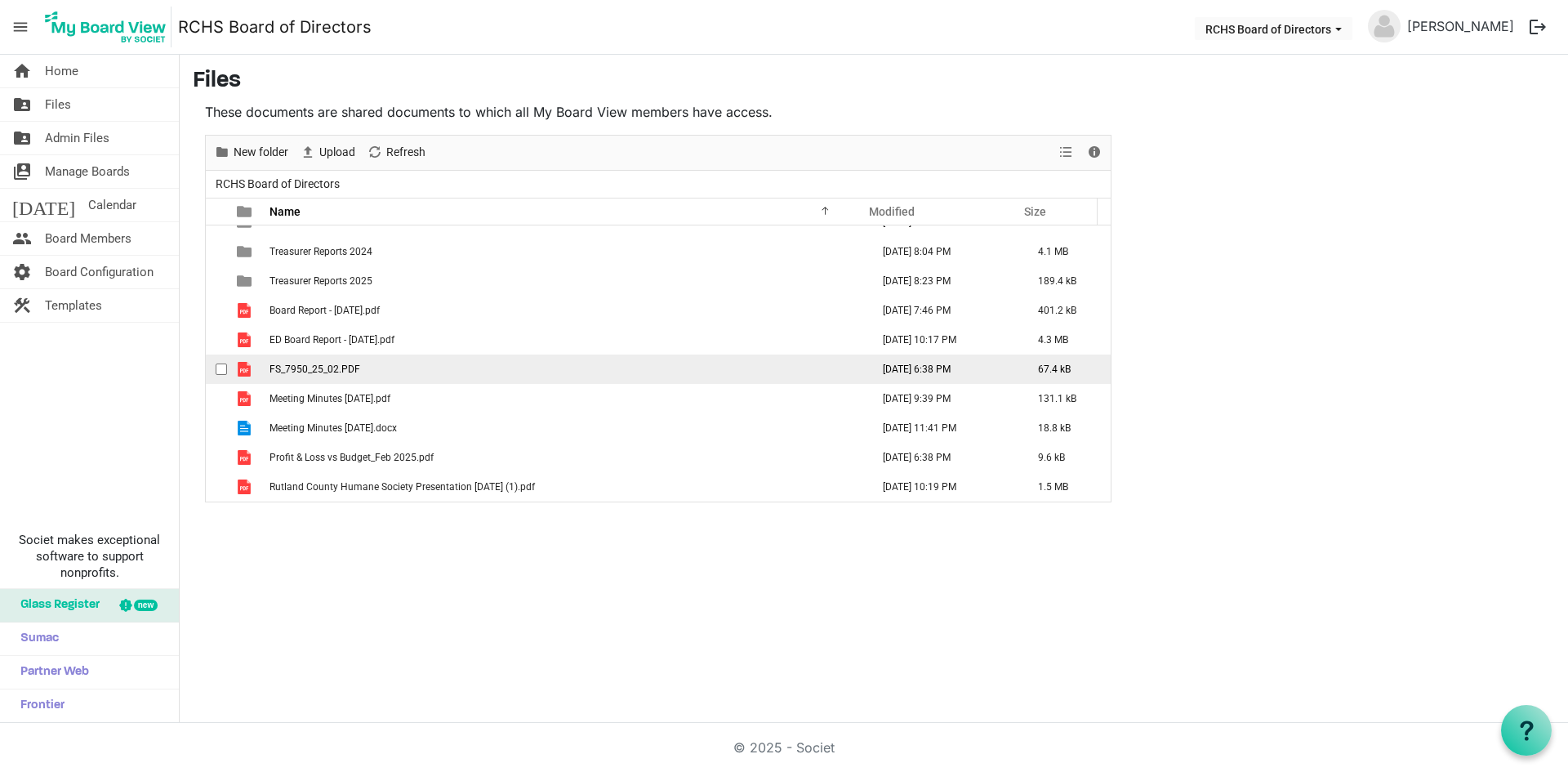
click at [223, 366] on span "checkbox" at bounding box center [221, 369] width 12 height 12
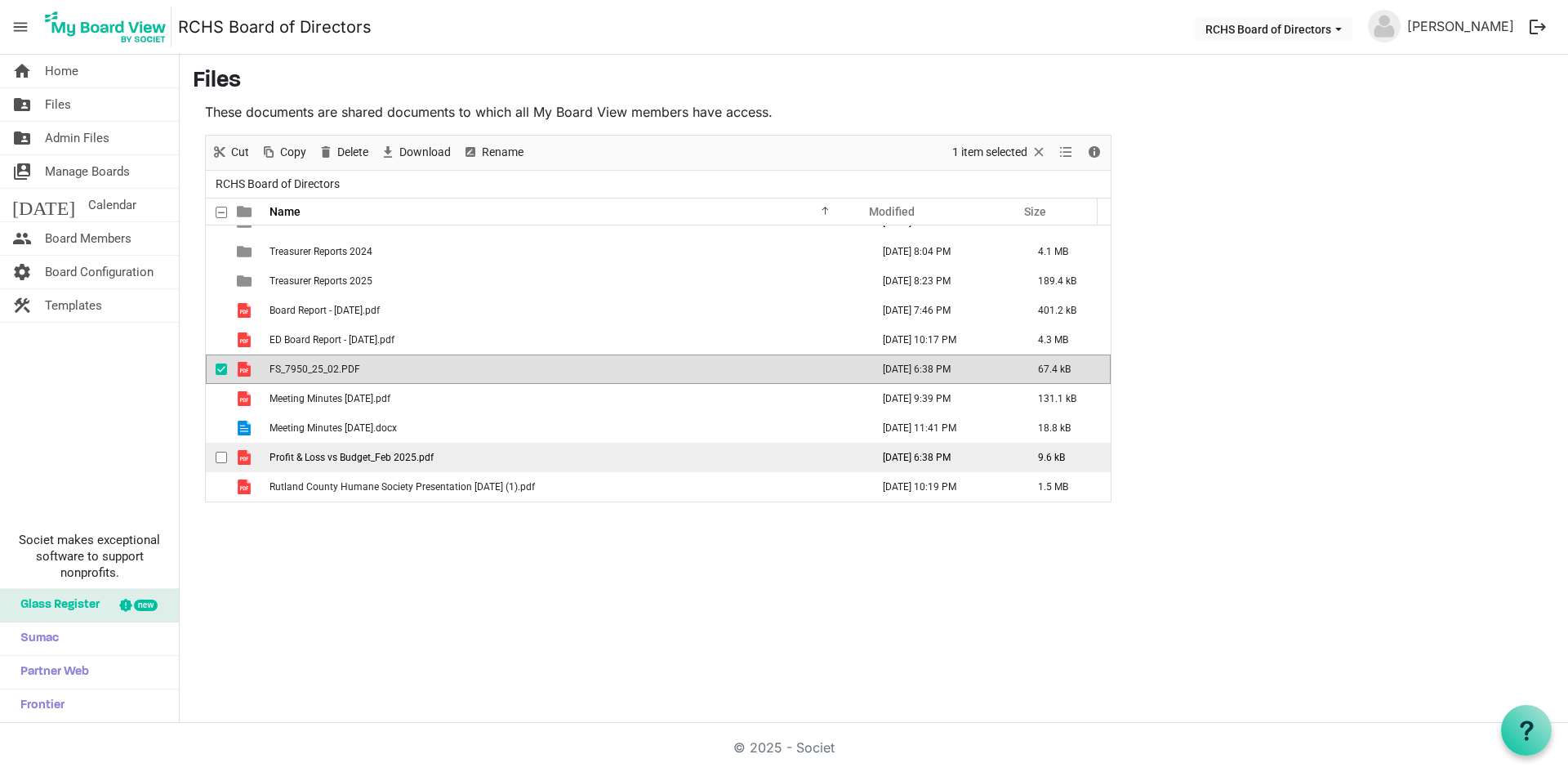
click at [219, 455] on span "checkbox" at bounding box center [221, 458] width 12 height 12
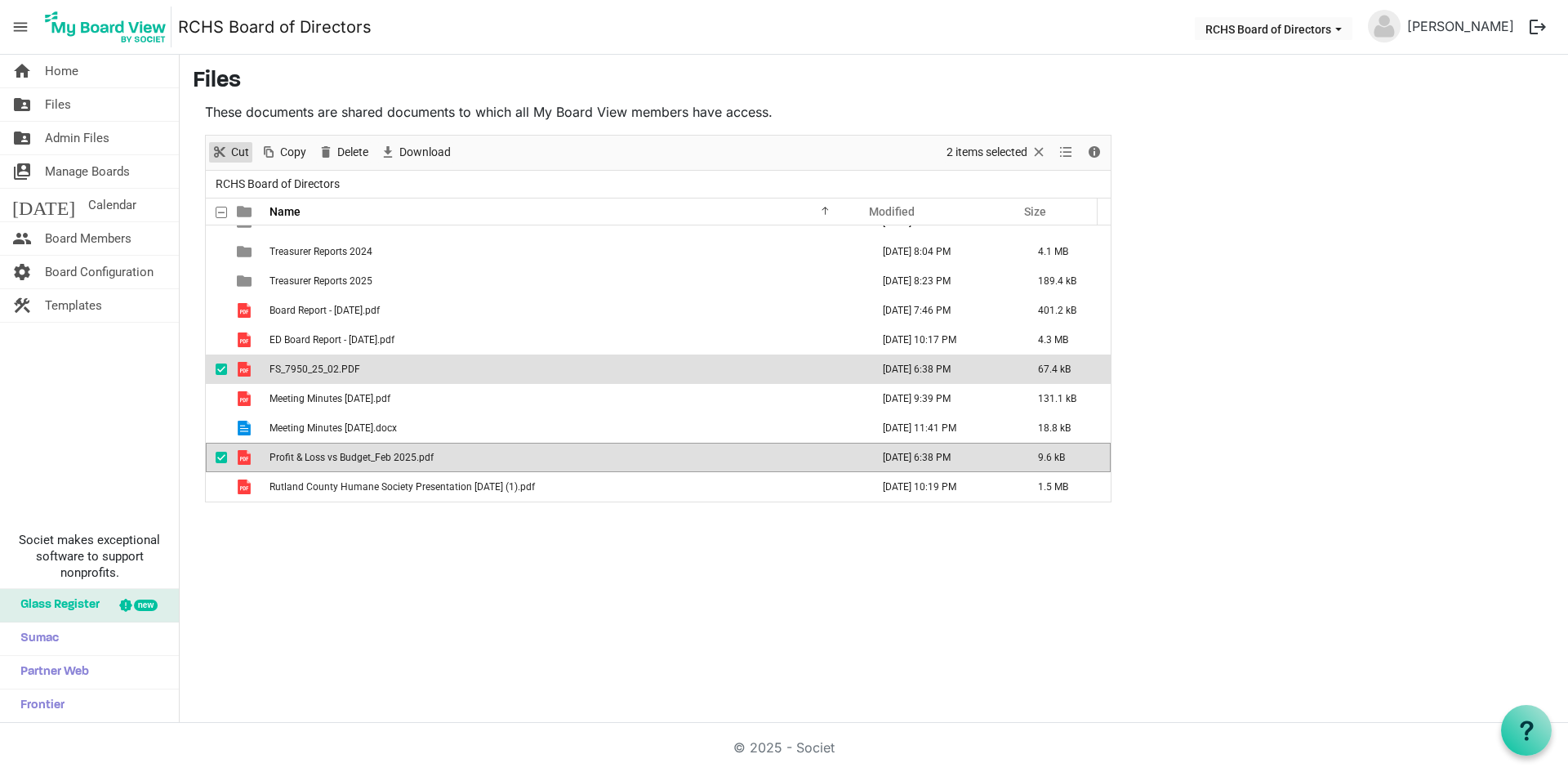
click at [233, 150] on span "Cut" at bounding box center [240, 152] width 22 height 21
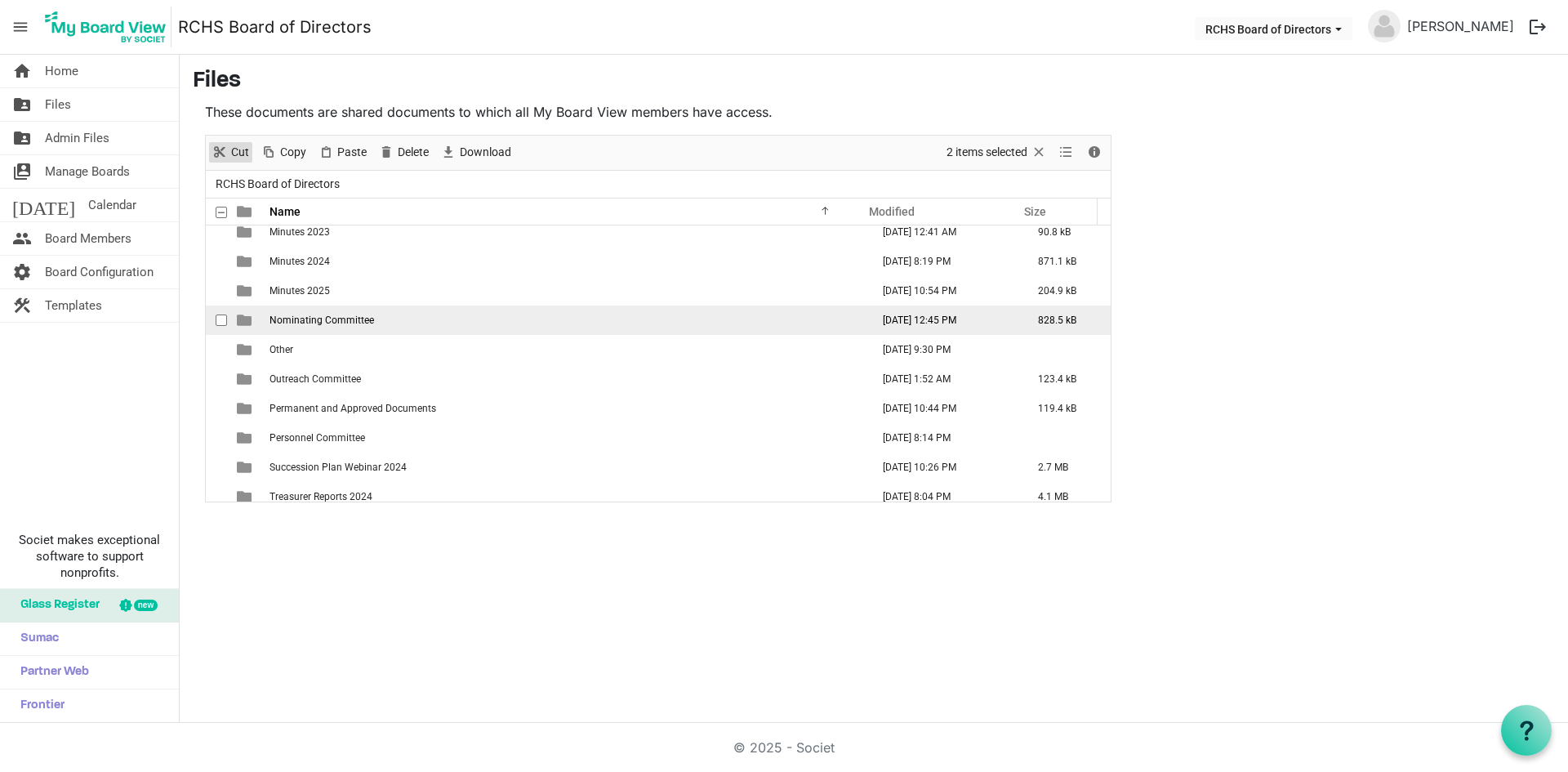
scroll to position [309, 0]
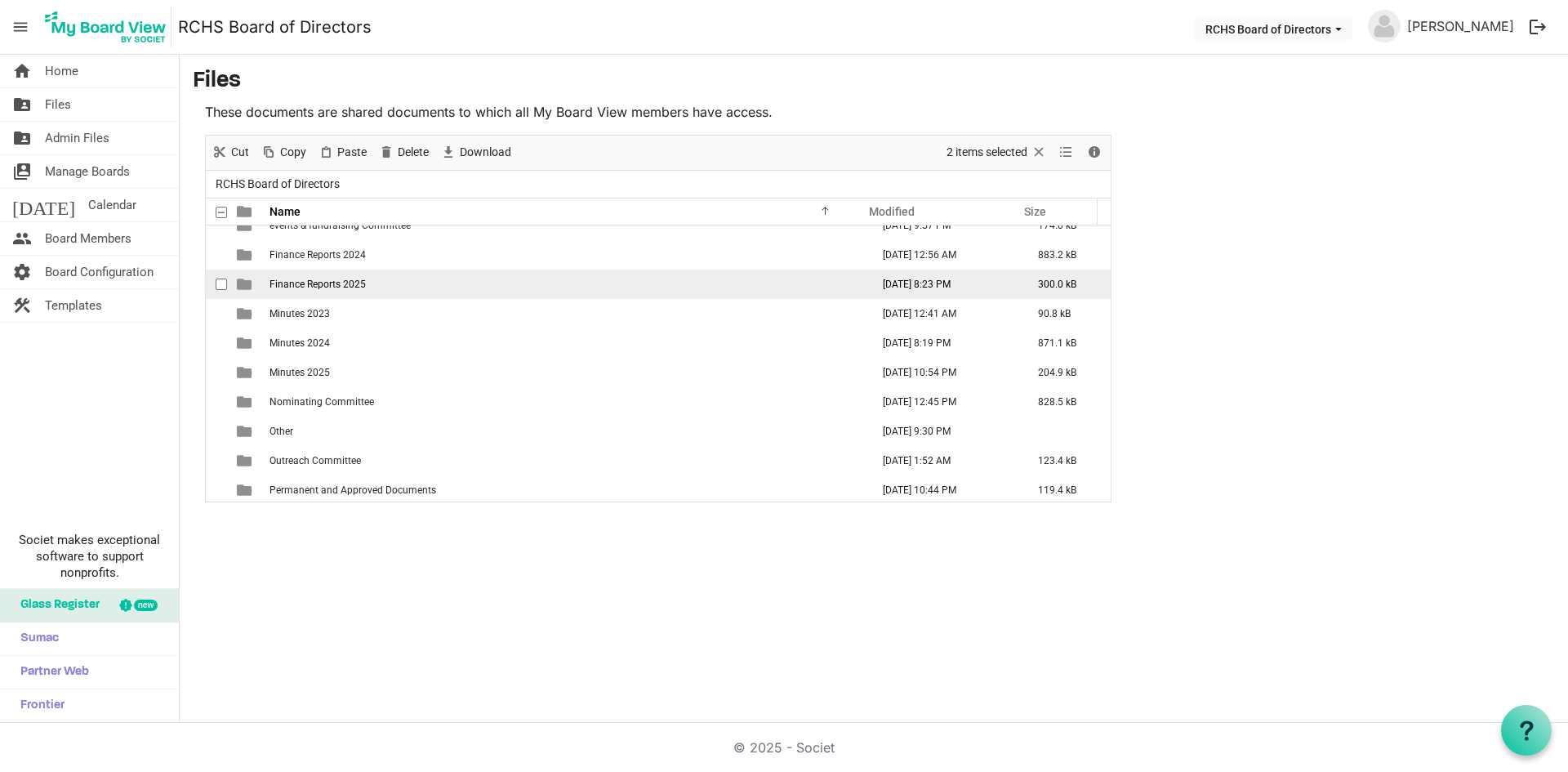
click at [312, 283] on span "Finance Reports 2025" at bounding box center [317, 284] width 96 height 12
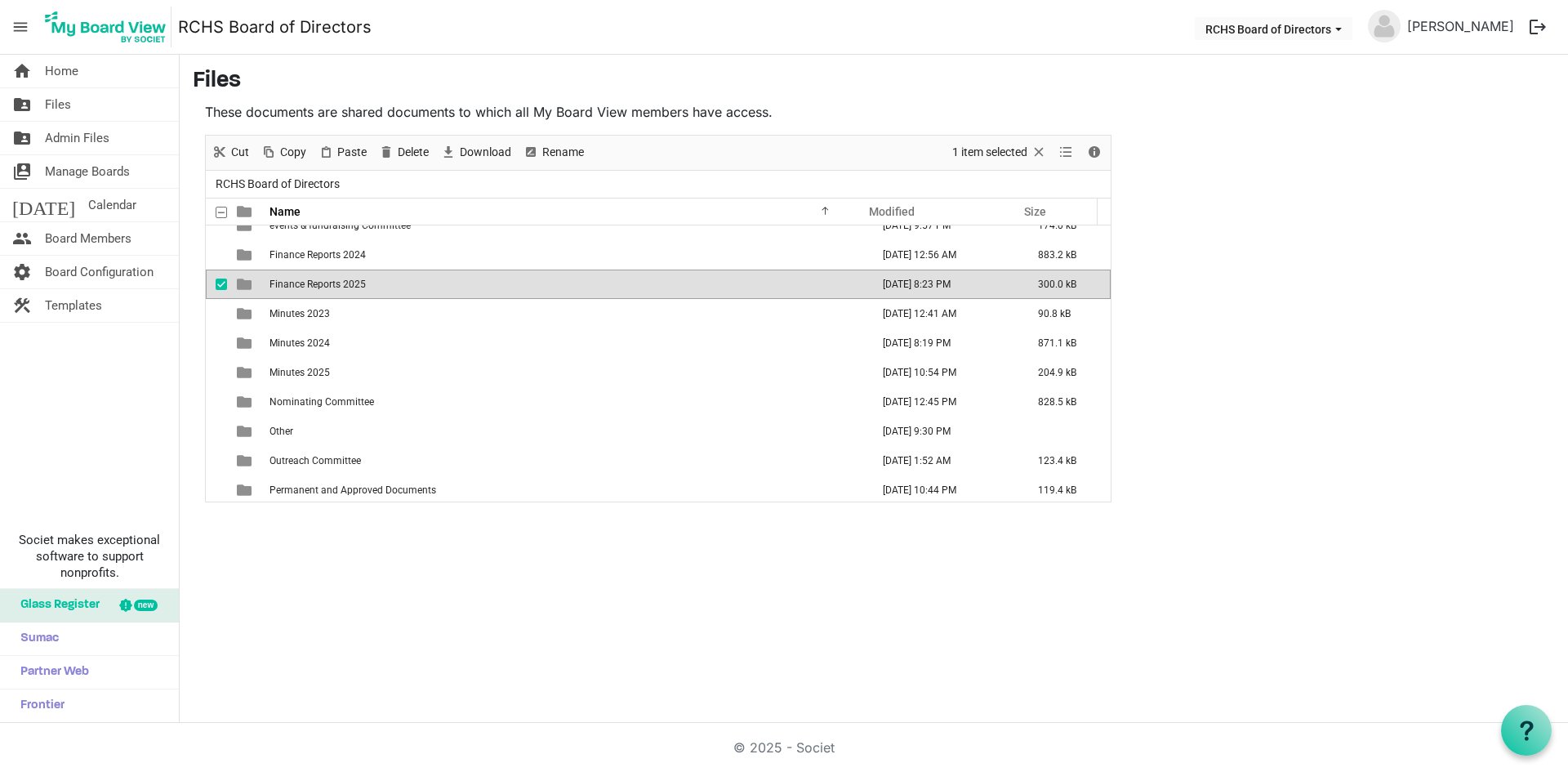
click at [295, 278] on span "Finance Reports 2025" at bounding box center [317, 284] width 96 height 12
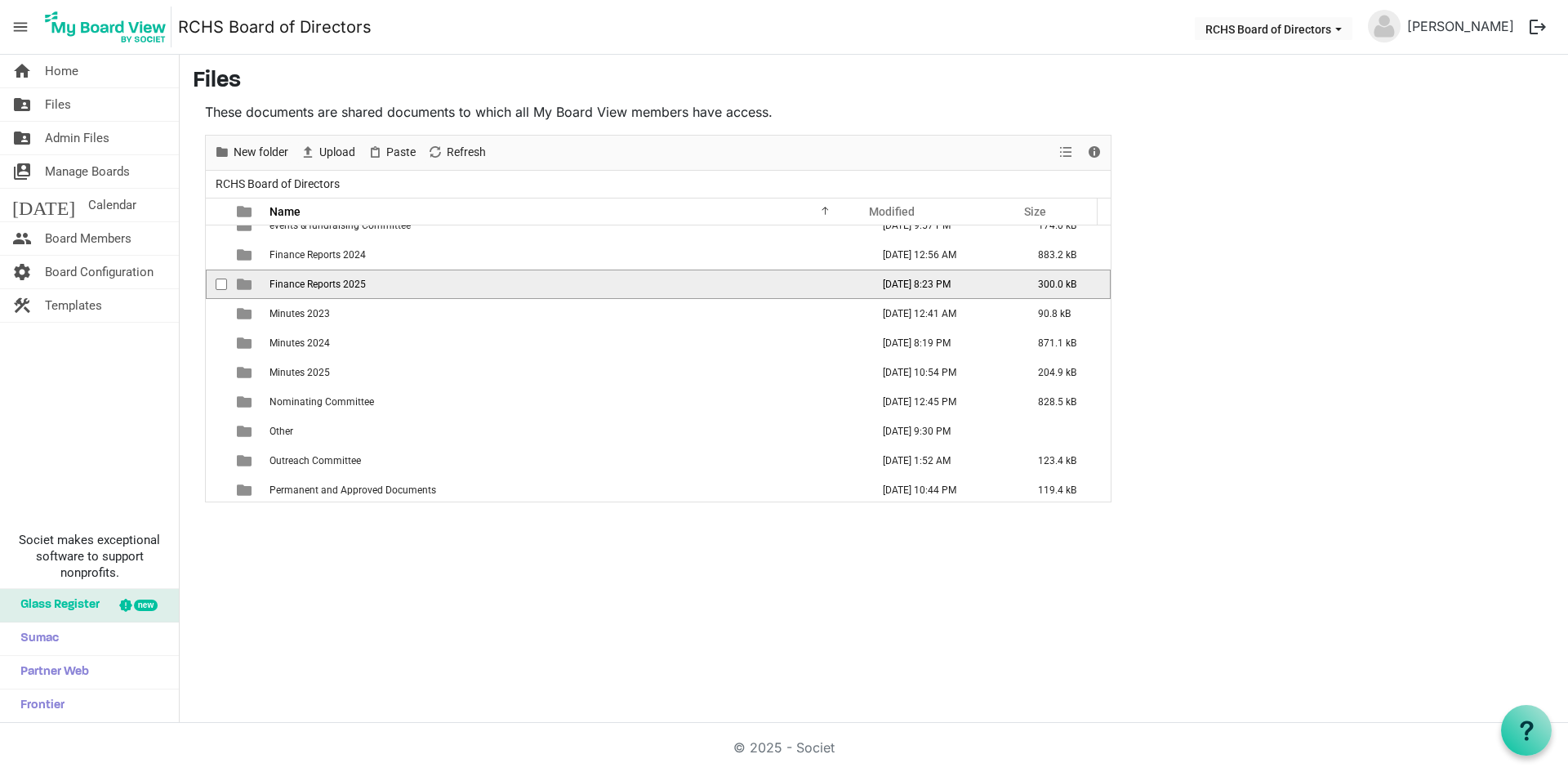
click at [295, 278] on span "Finance Reports 2025" at bounding box center [317, 284] width 96 height 12
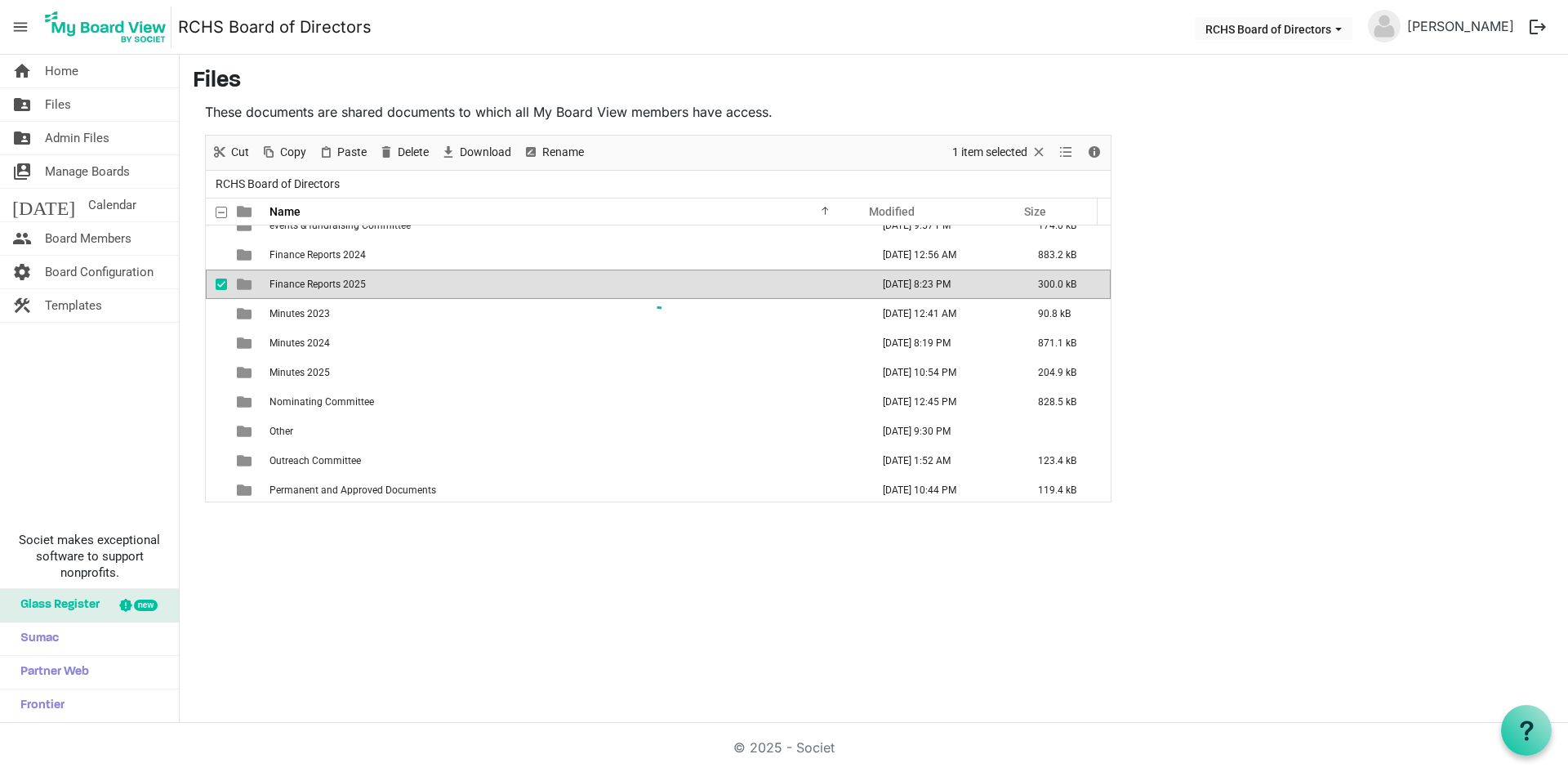
scroll to position [0, 0]
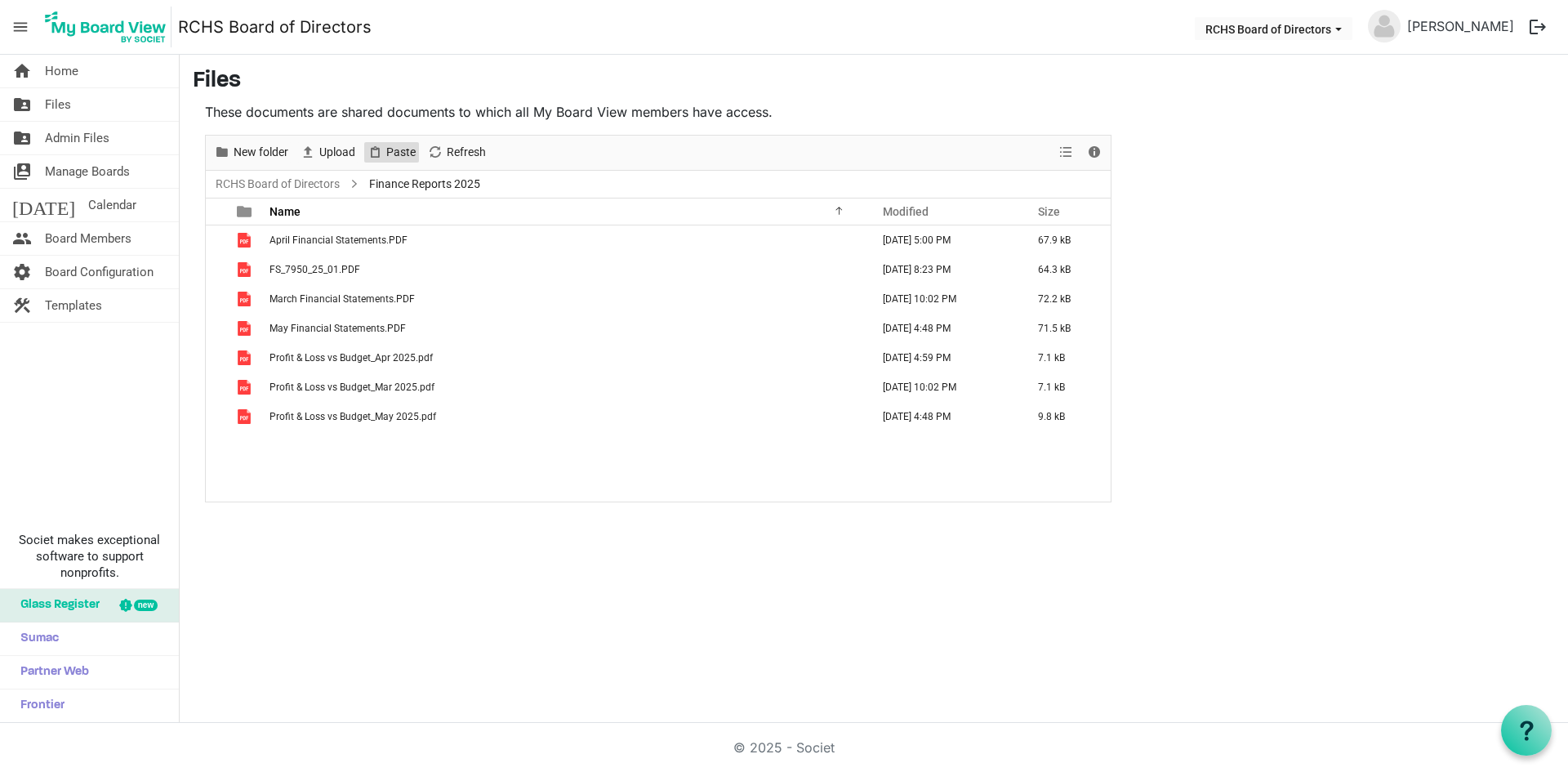
click at [401, 149] on span "Paste" at bounding box center [401, 152] width 32 height 21
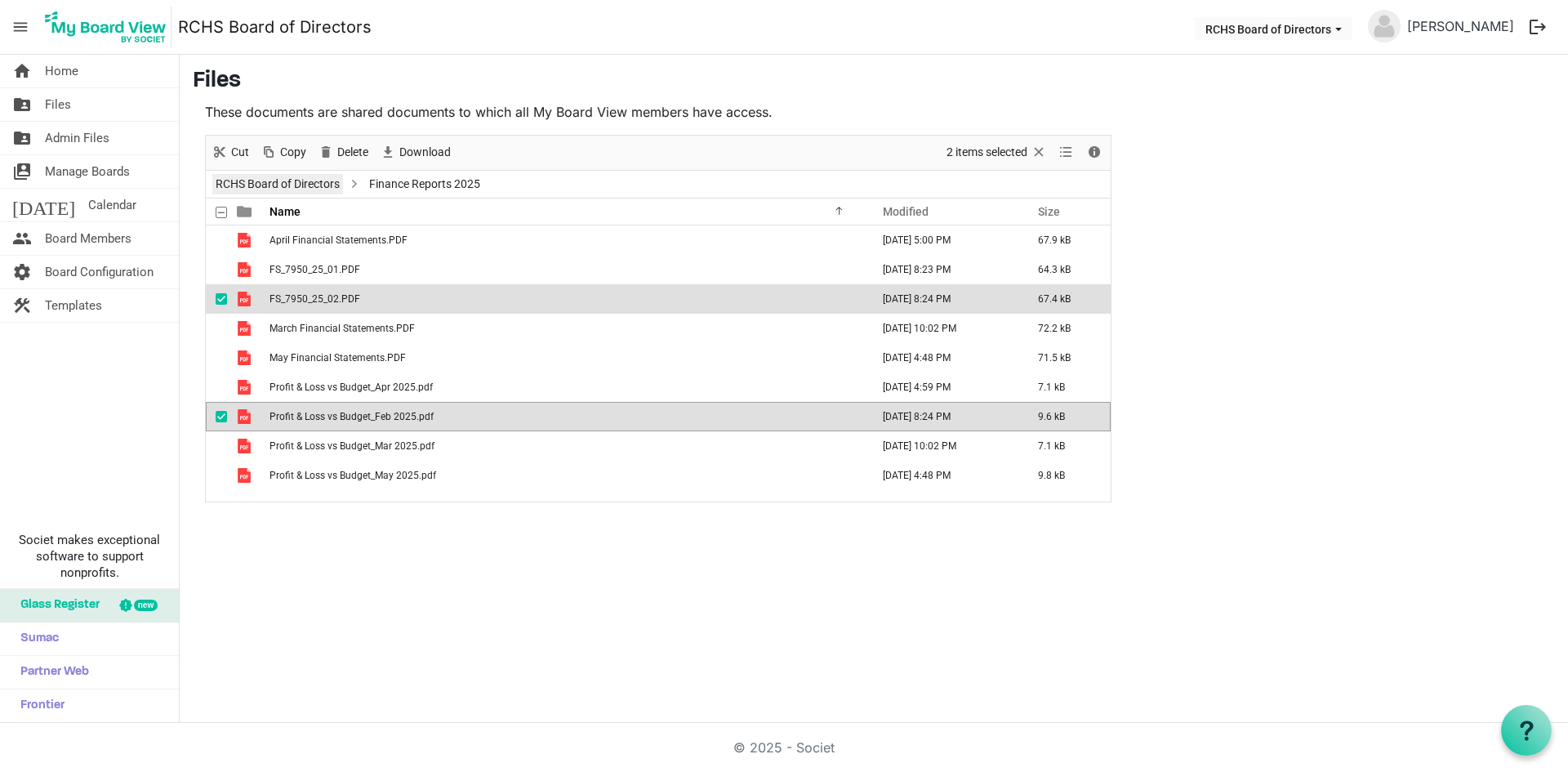
click at [279, 183] on link "RCHS Board of Directors" at bounding box center [278, 184] width 130 height 21
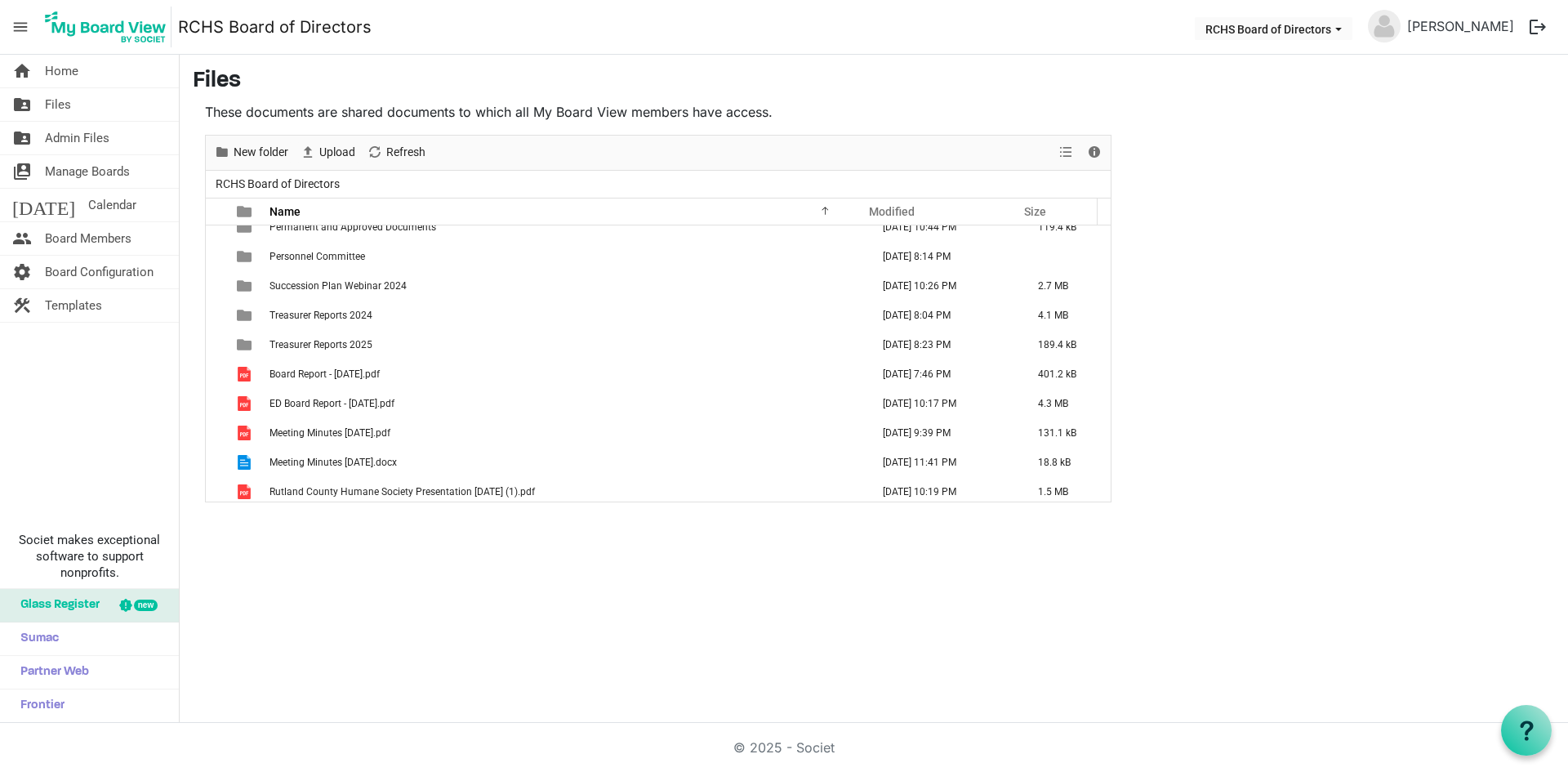
scroll to position [577, 0]
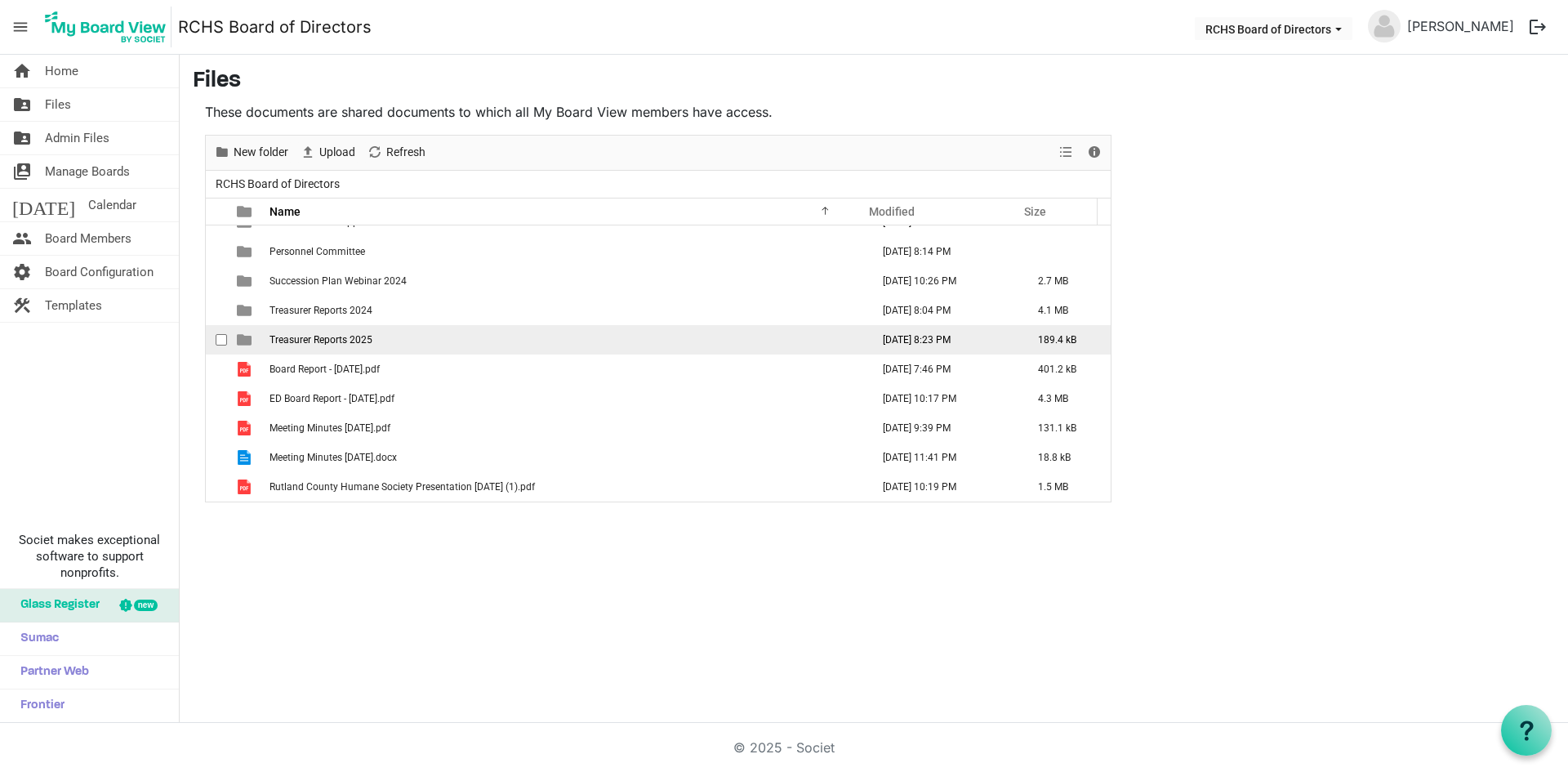
click at [331, 337] on span "Treasurer Reports 2025" at bounding box center [321, 340] width 103 height 12
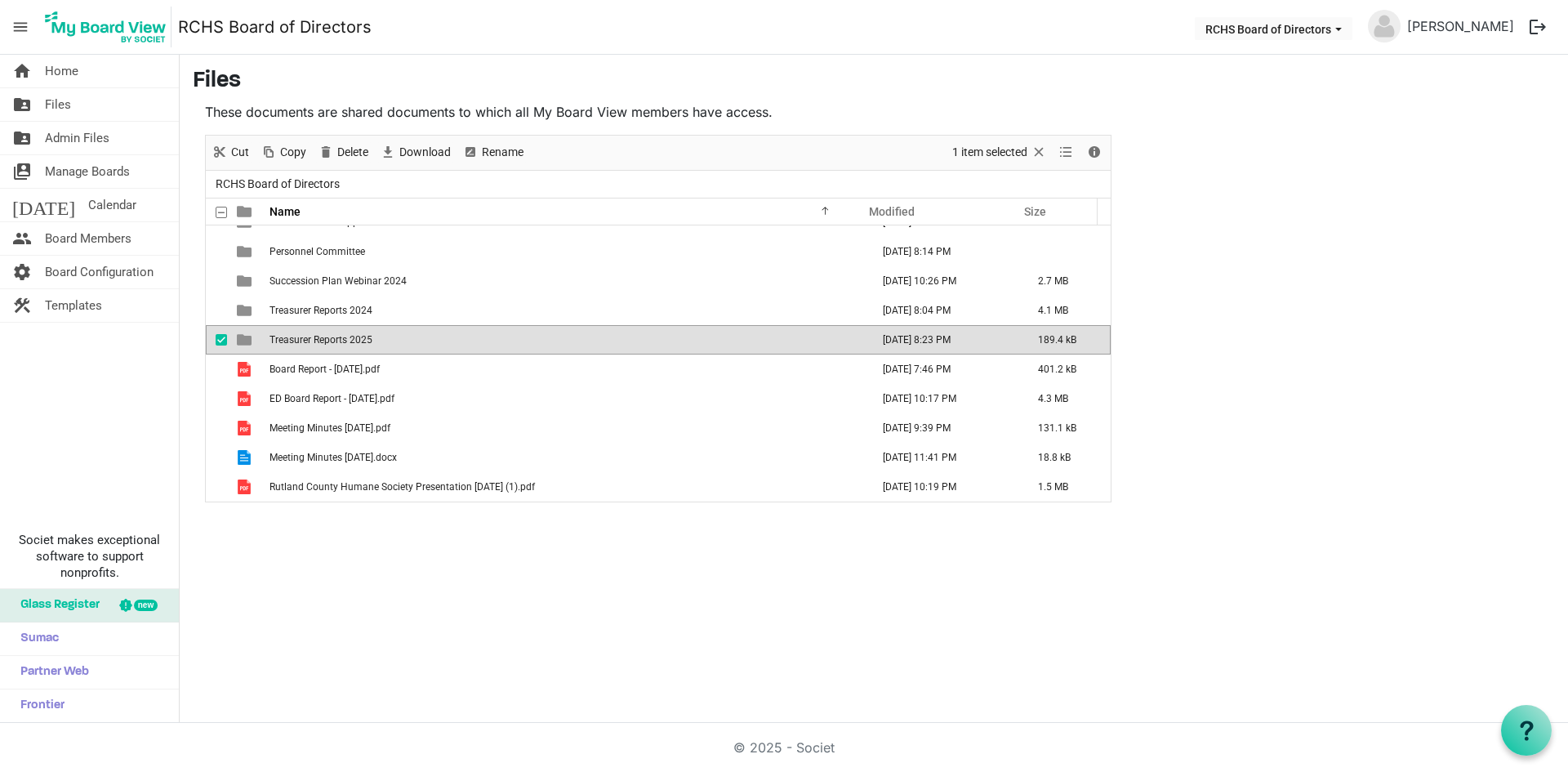
click at [331, 337] on span "Treasurer Reports 2025" at bounding box center [321, 340] width 103 height 12
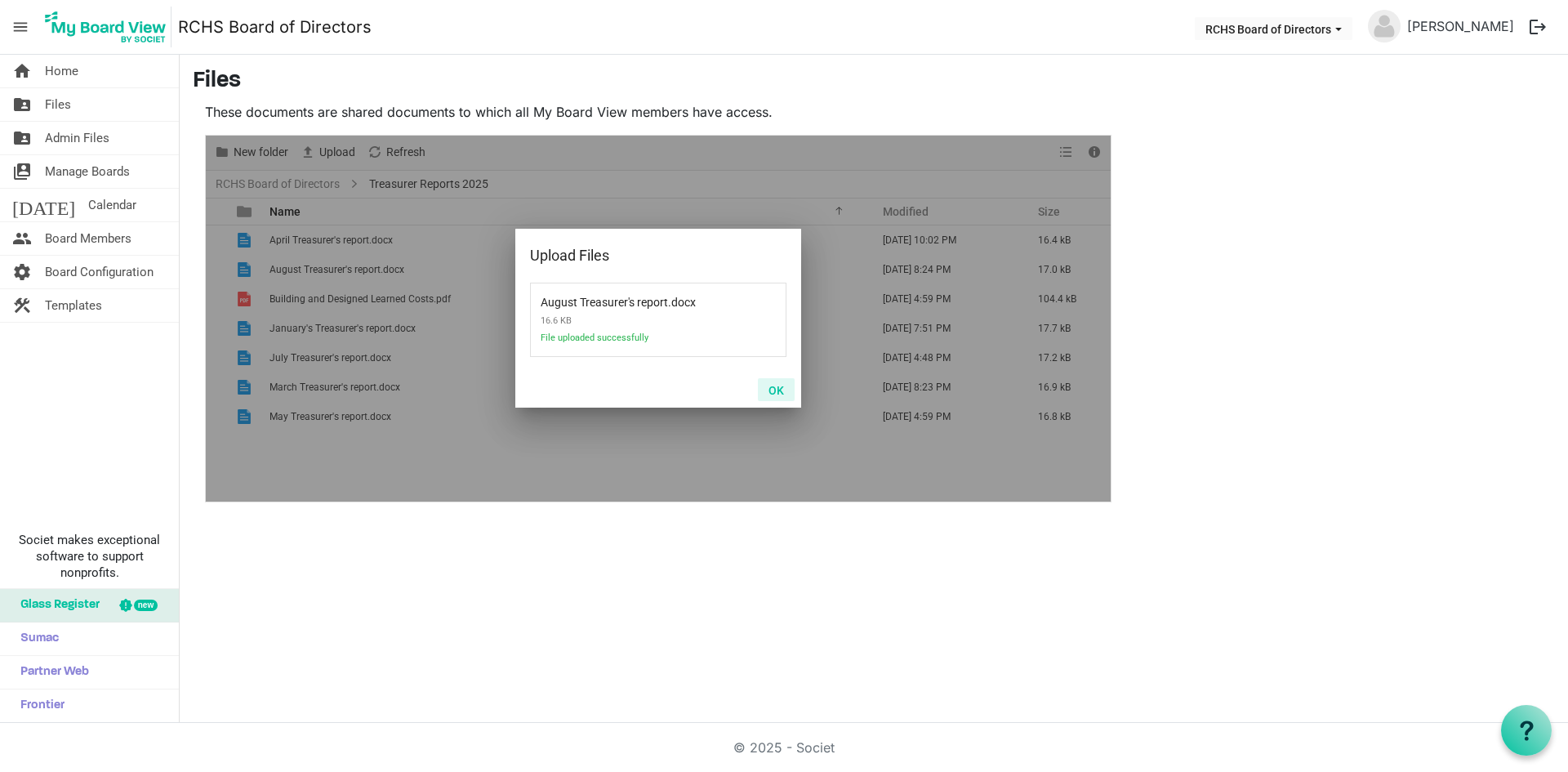
click at [779, 395] on button "OK" at bounding box center [776, 390] width 37 height 23
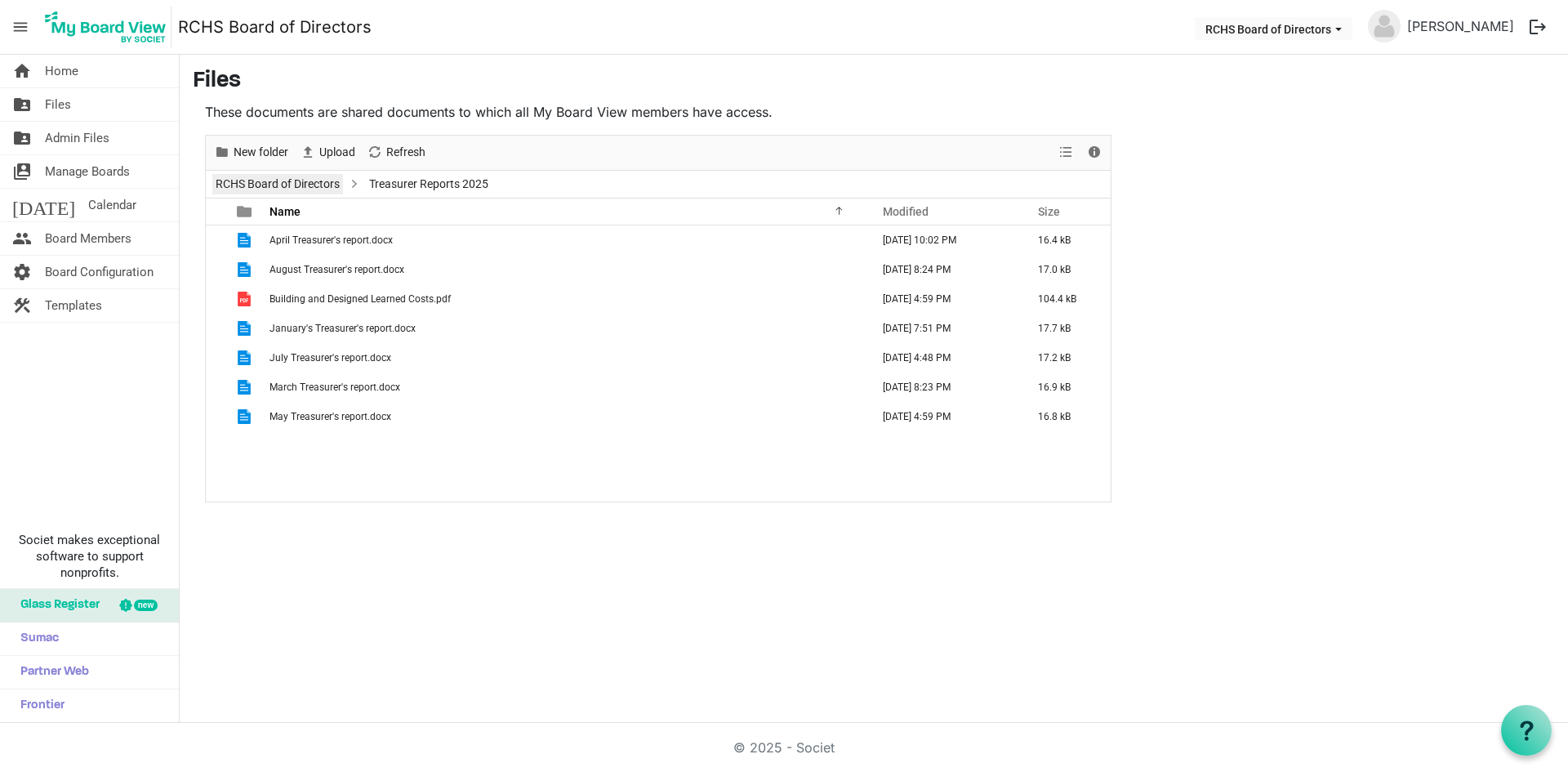
click at [282, 182] on link "RCHS Board of Directors" at bounding box center [278, 184] width 130 height 21
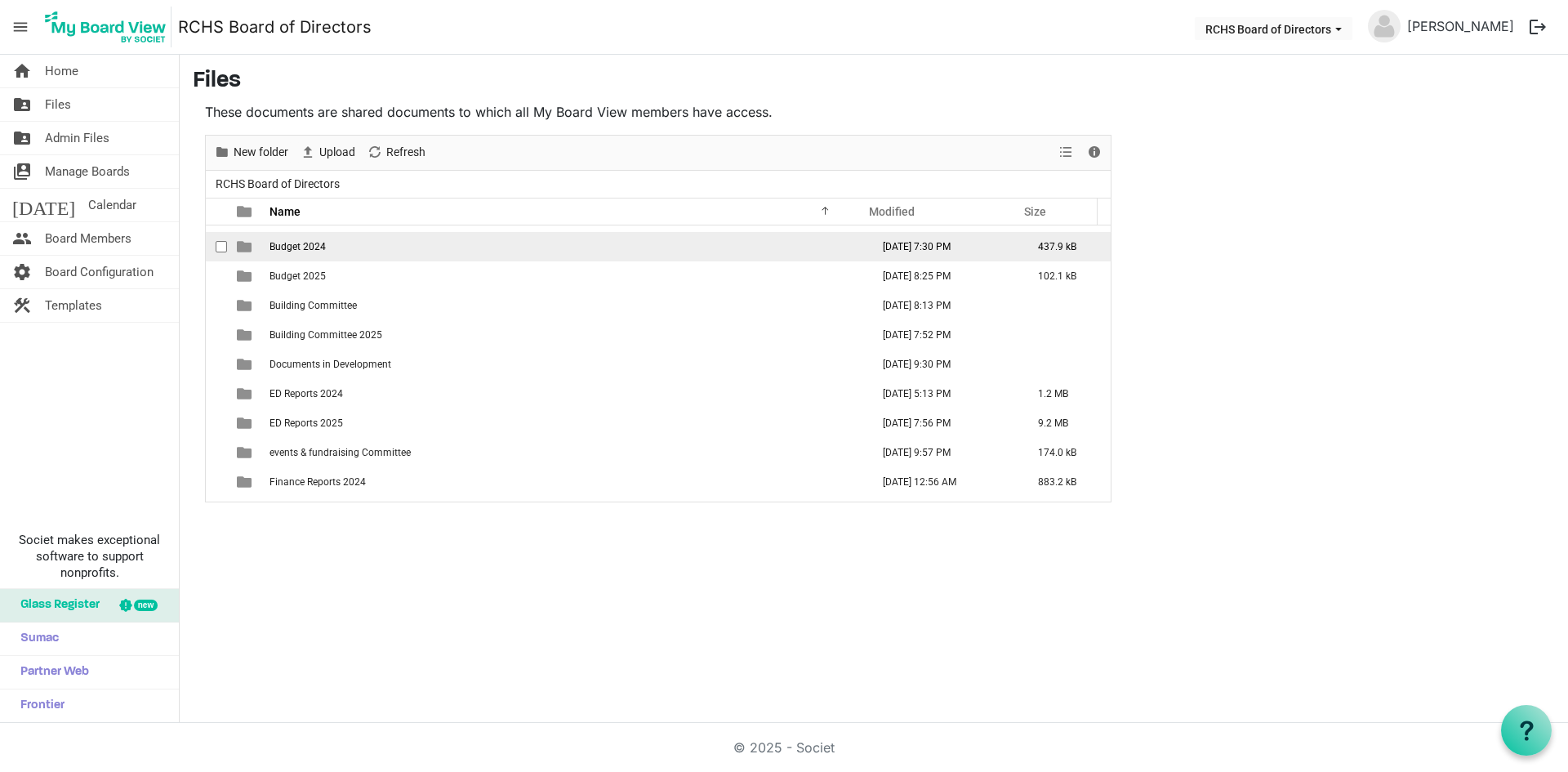
scroll to position [164, 0]
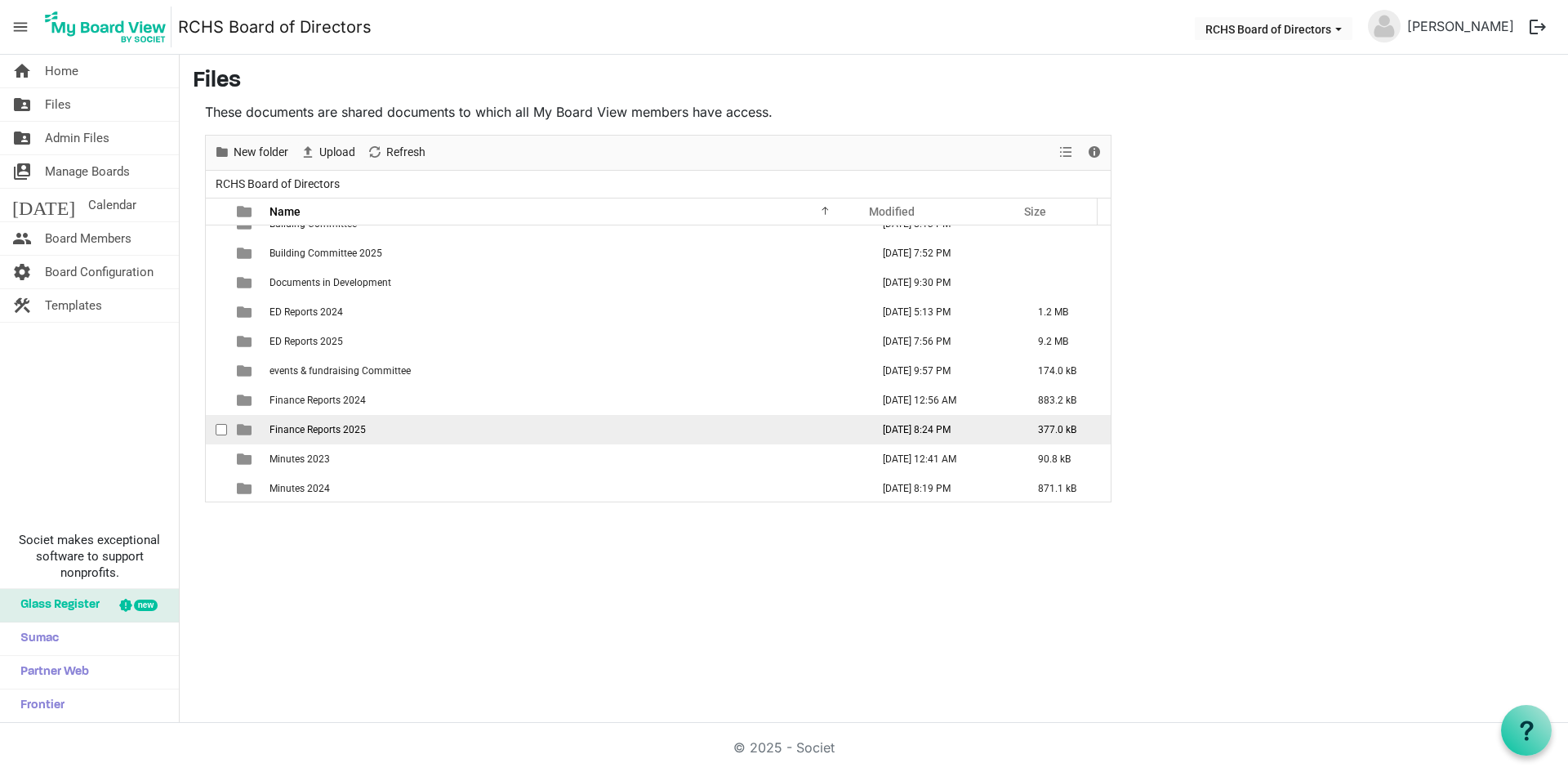
click at [325, 435] on td "Finance Reports 2025" at bounding box center [564, 429] width 601 height 29
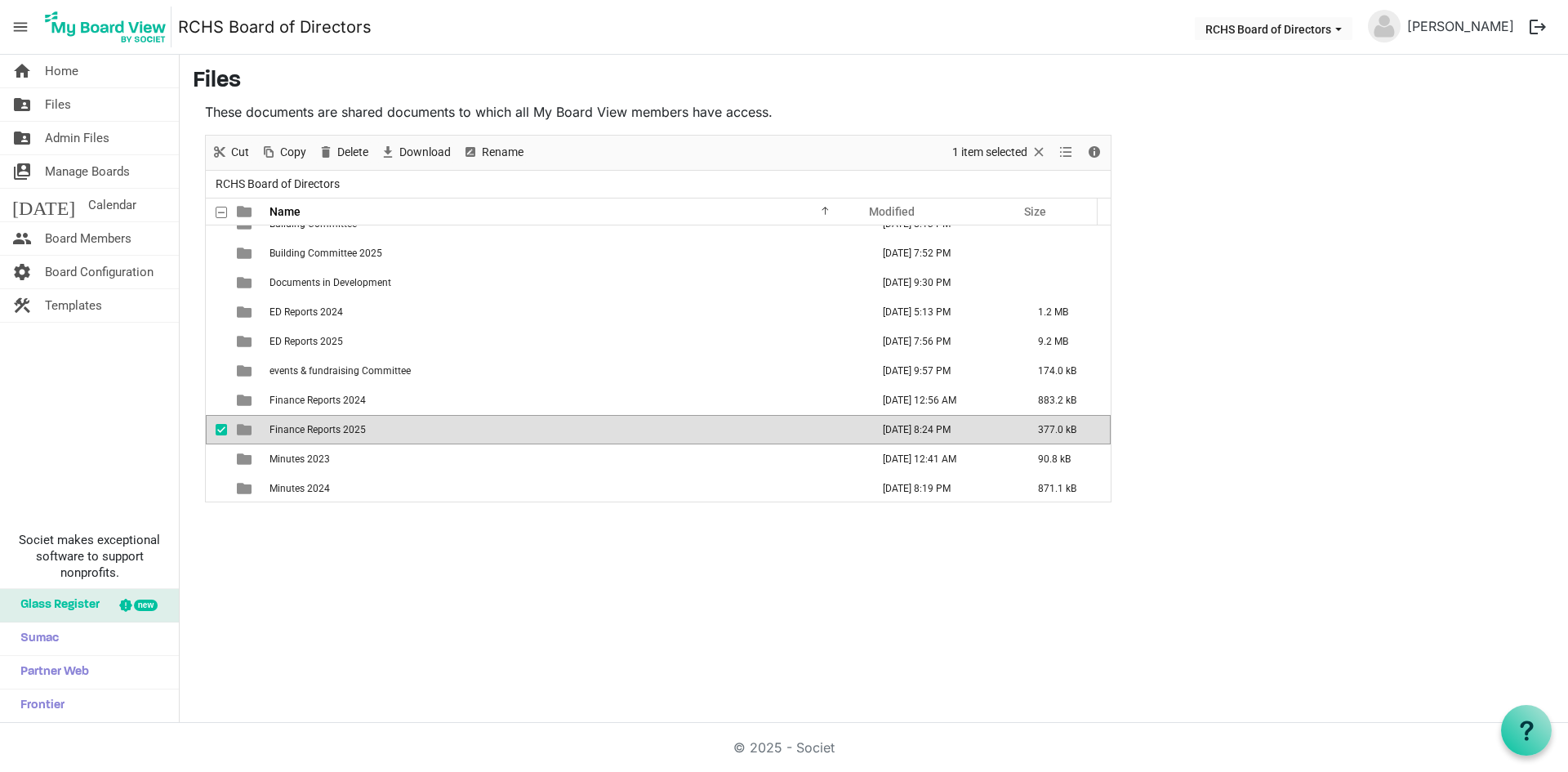
click at [325, 435] on td "Finance Reports 2025" at bounding box center [564, 429] width 601 height 29
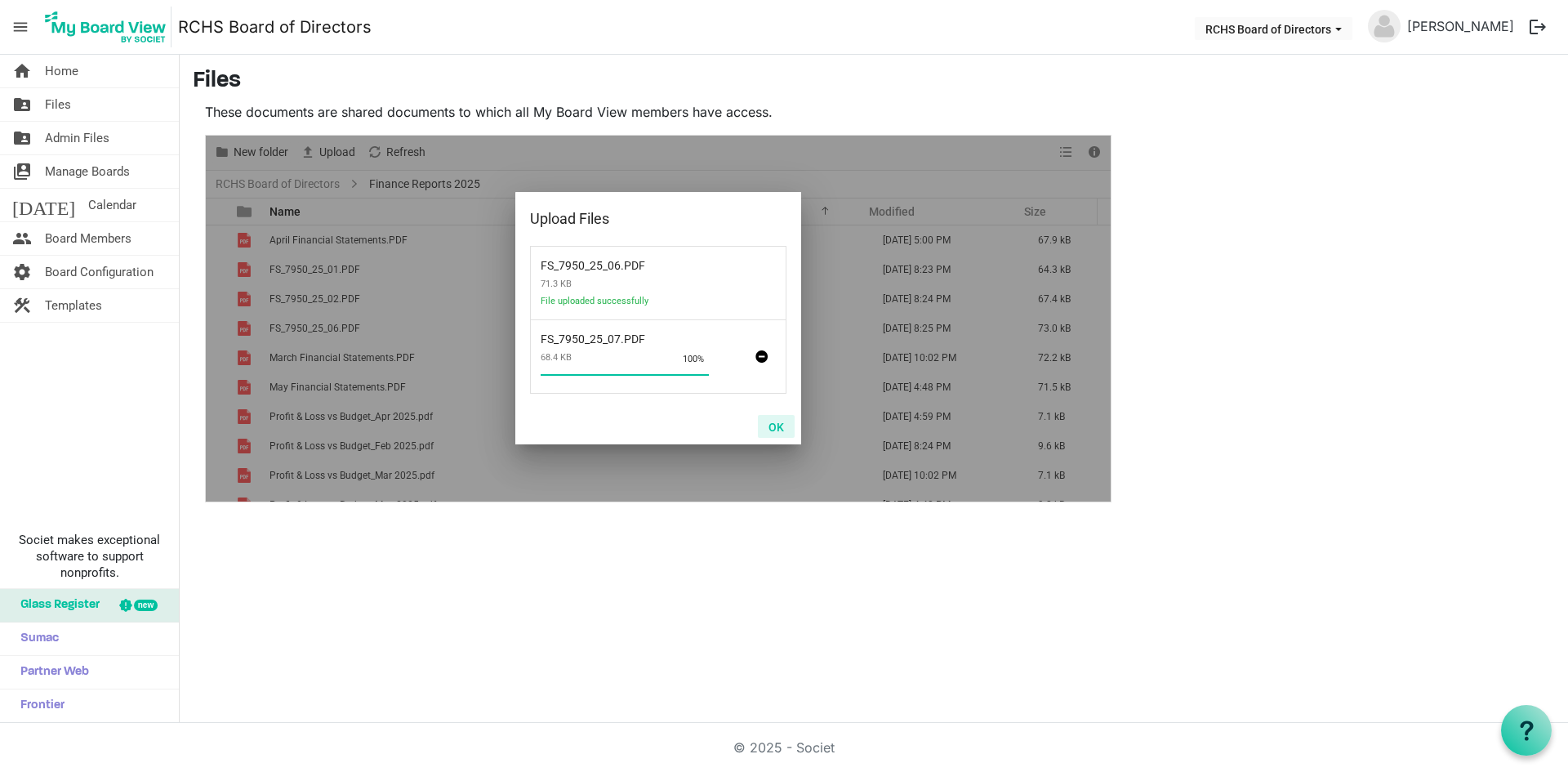
click at [782, 424] on button "OK" at bounding box center [776, 426] width 37 height 23
click at [774, 427] on button "OK" at bounding box center [776, 426] width 37 height 23
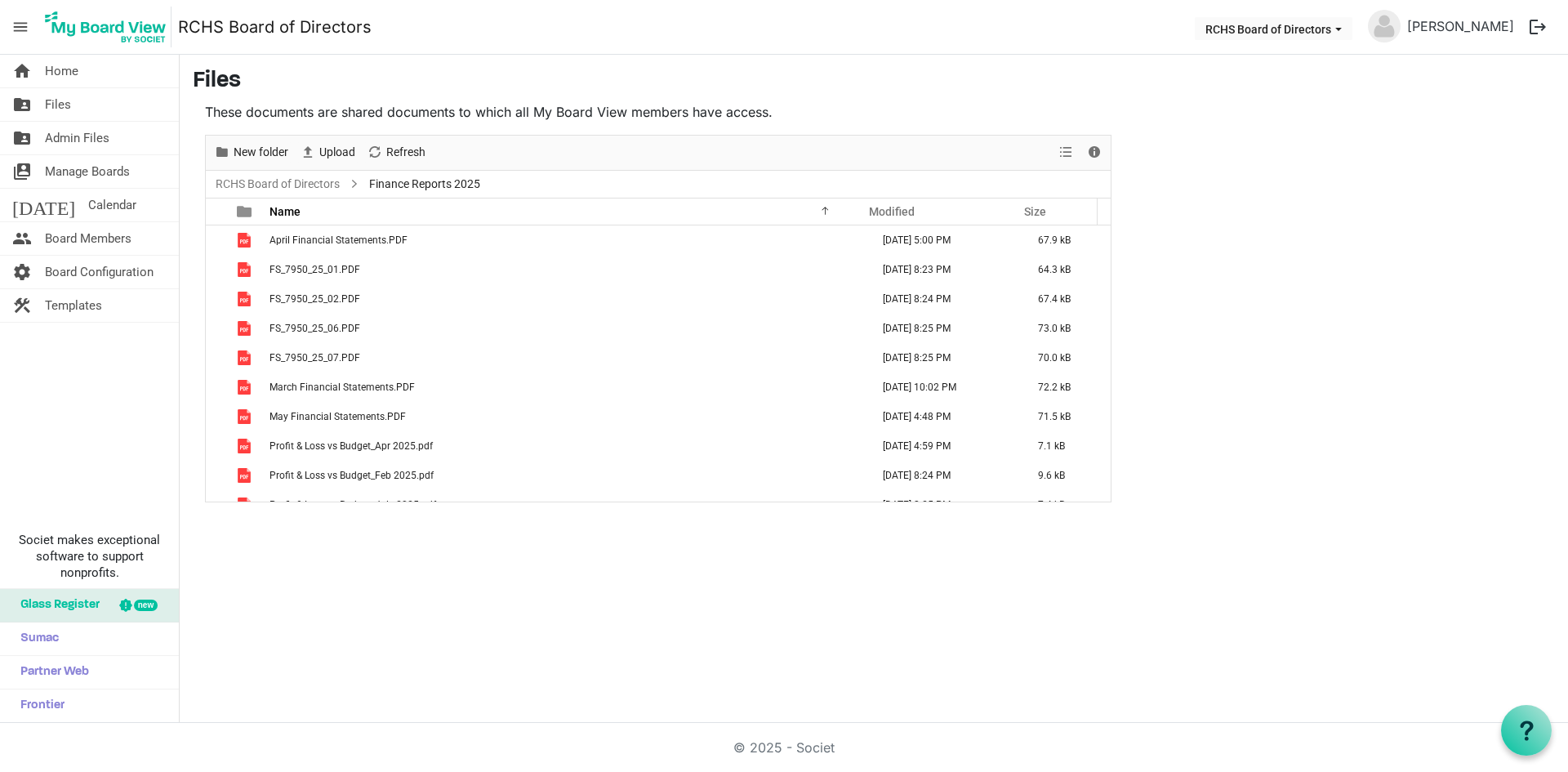
click at [1444, 322] on main "Files These documents are shared documents to which all My Board View members h…" at bounding box center [873, 285] width 1389 height 460
click at [1476, 26] on link "[PERSON_NAME]" at bounding box center [1461, 26] width 120 height 32
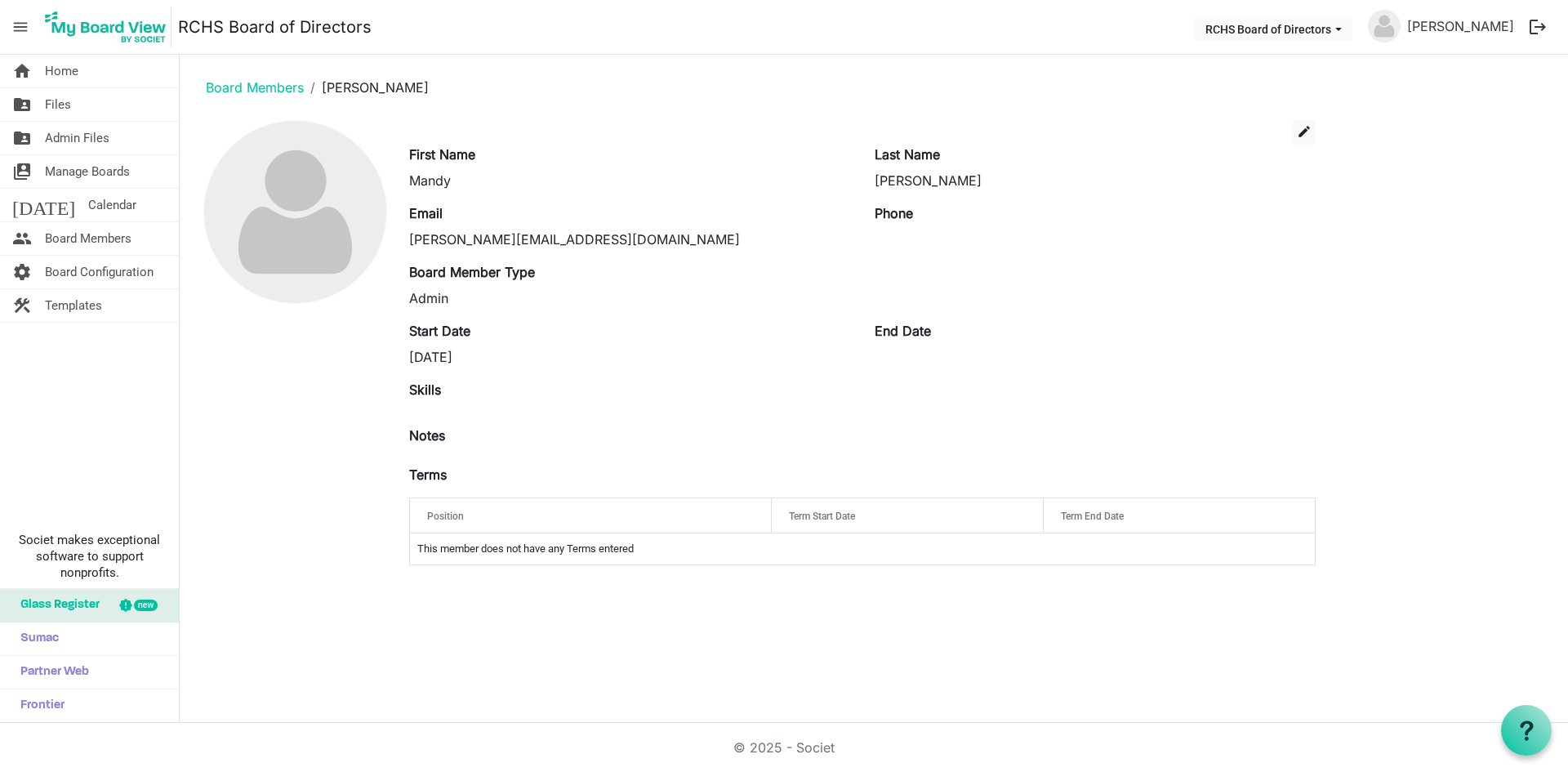
click at [1401, 24] on img at bounding box center [1384, 26] width 32 height 32
click at [1319, 30] on button "RCHS Board of Directors" at bounding box center [1274, 29] width 158 height 23
click at [23, 24] on span "menu" at bounding box center [20, 27] width 31 height 31
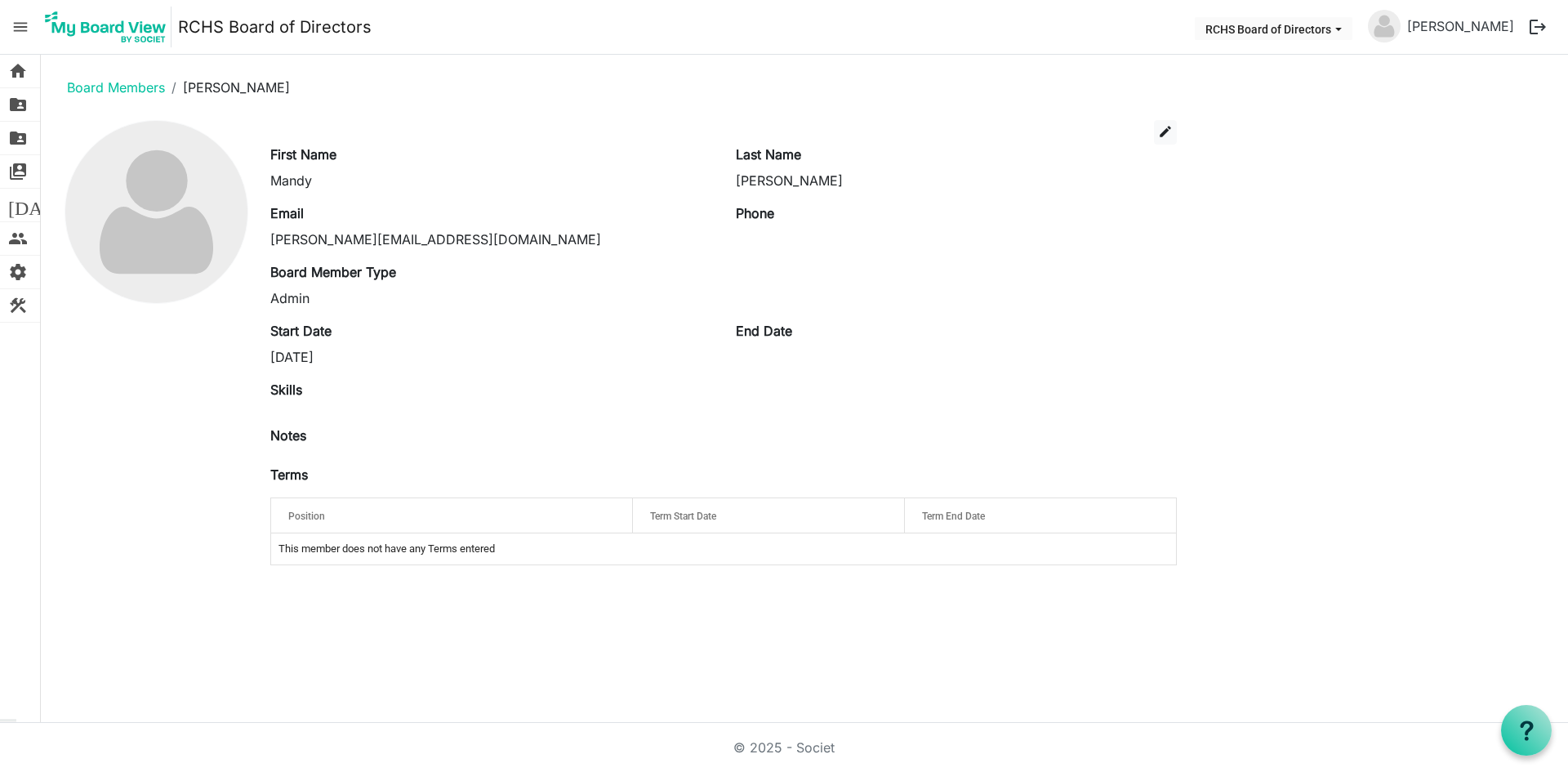
click at [23, 24] on span "menu" at bounding box center [20, 27] width 31 height 31
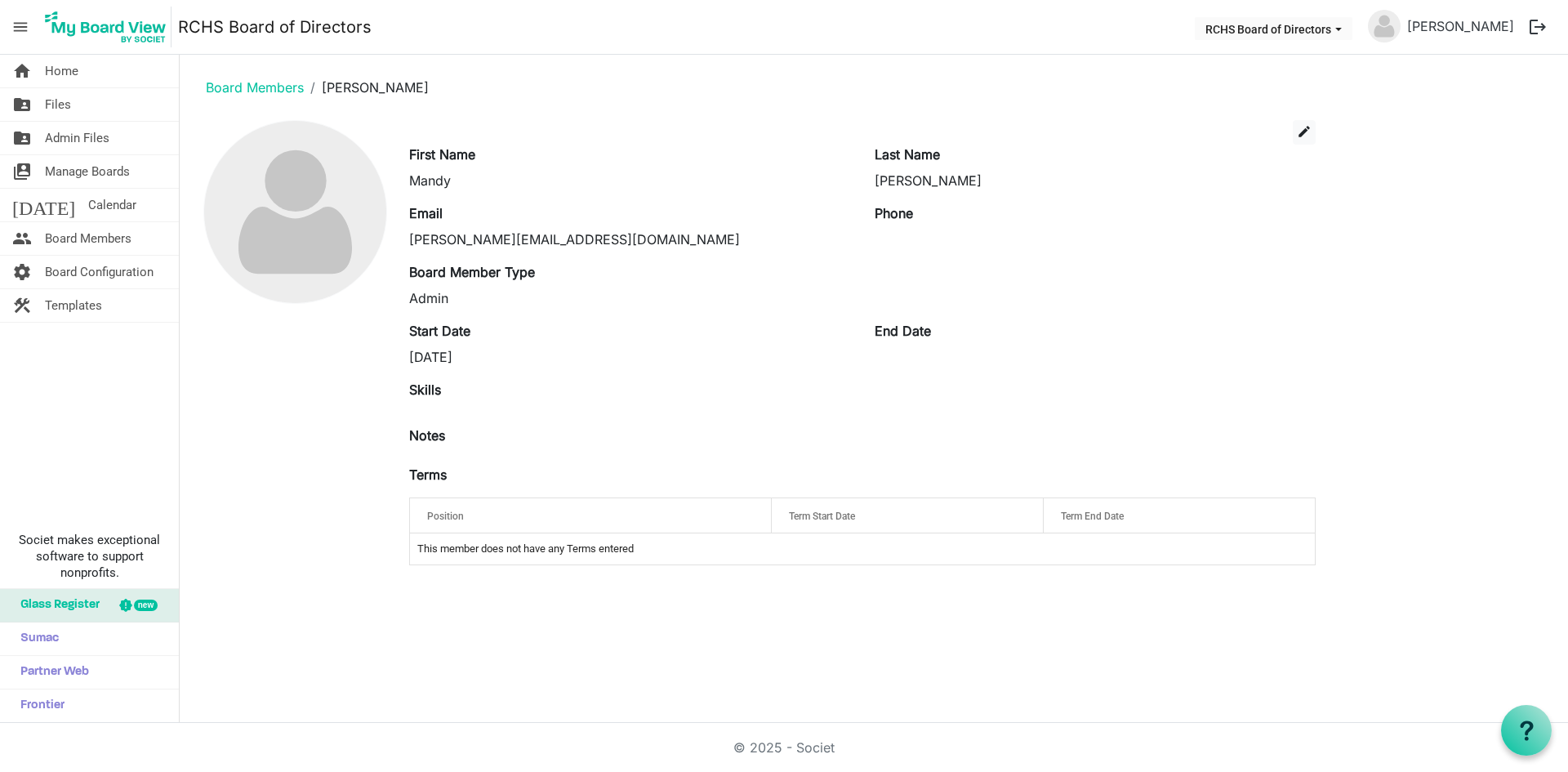
click at [1534, 27] on button "logout" at bounding box center [1537, 27] width 34 height 34
